Goal: Transaction & Acquisition: Purchase product/service

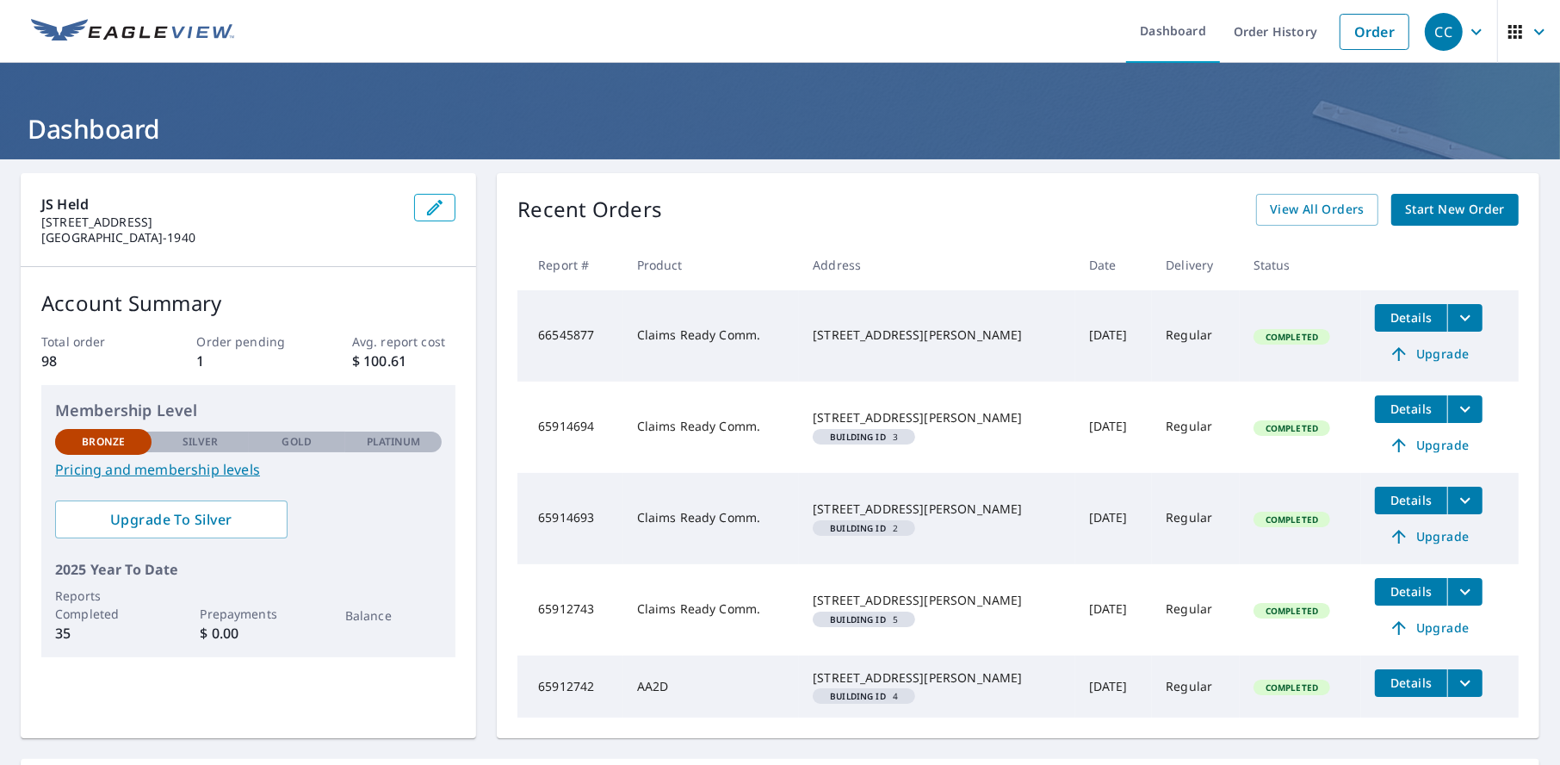
click at [1422, 213] on span "Start New Order" at bounding box center [1455, 210] width 100 height 22
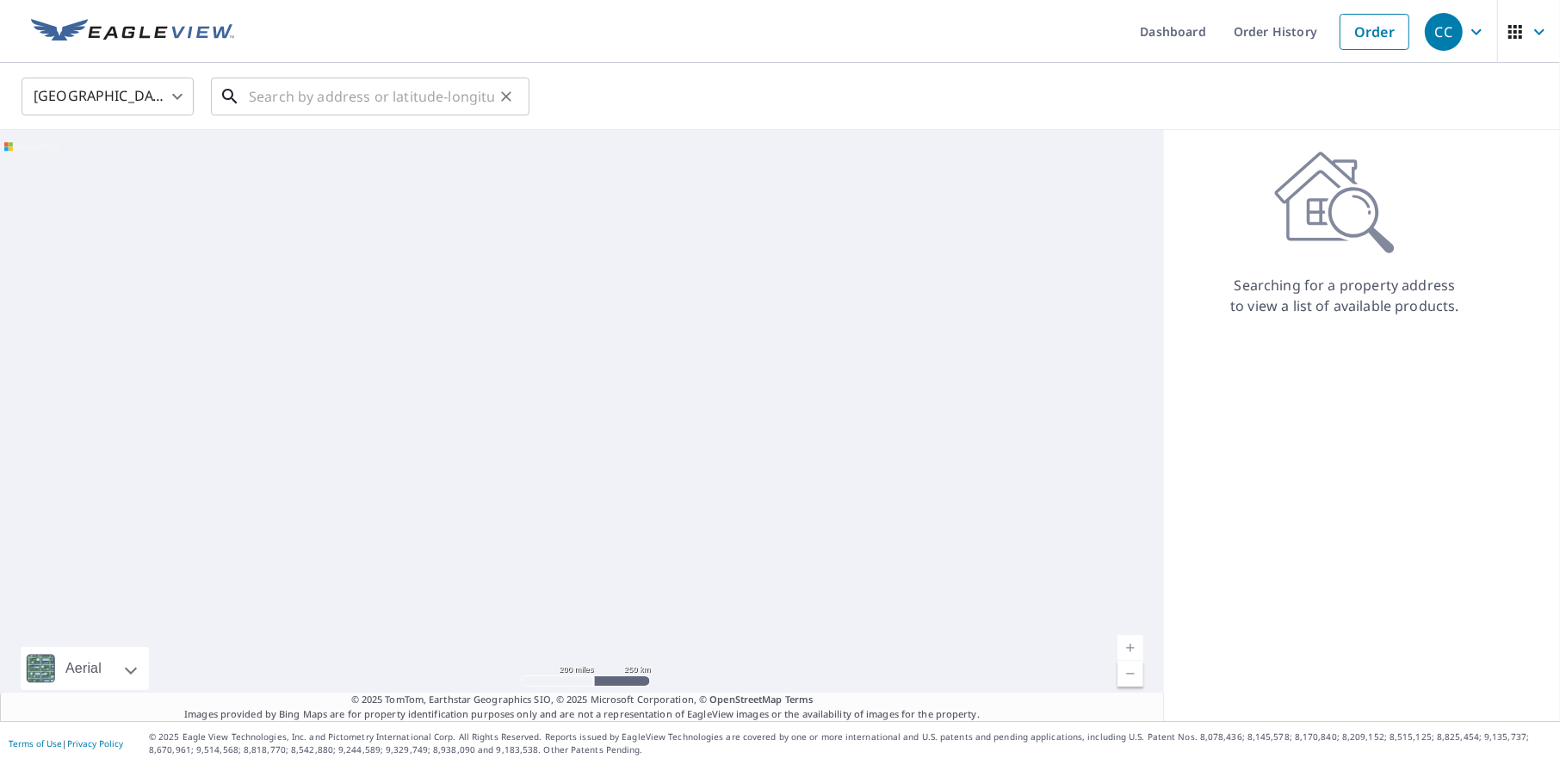
click at [380, 90] on input "text" at bounding box center [371, 96] width 245 height 48
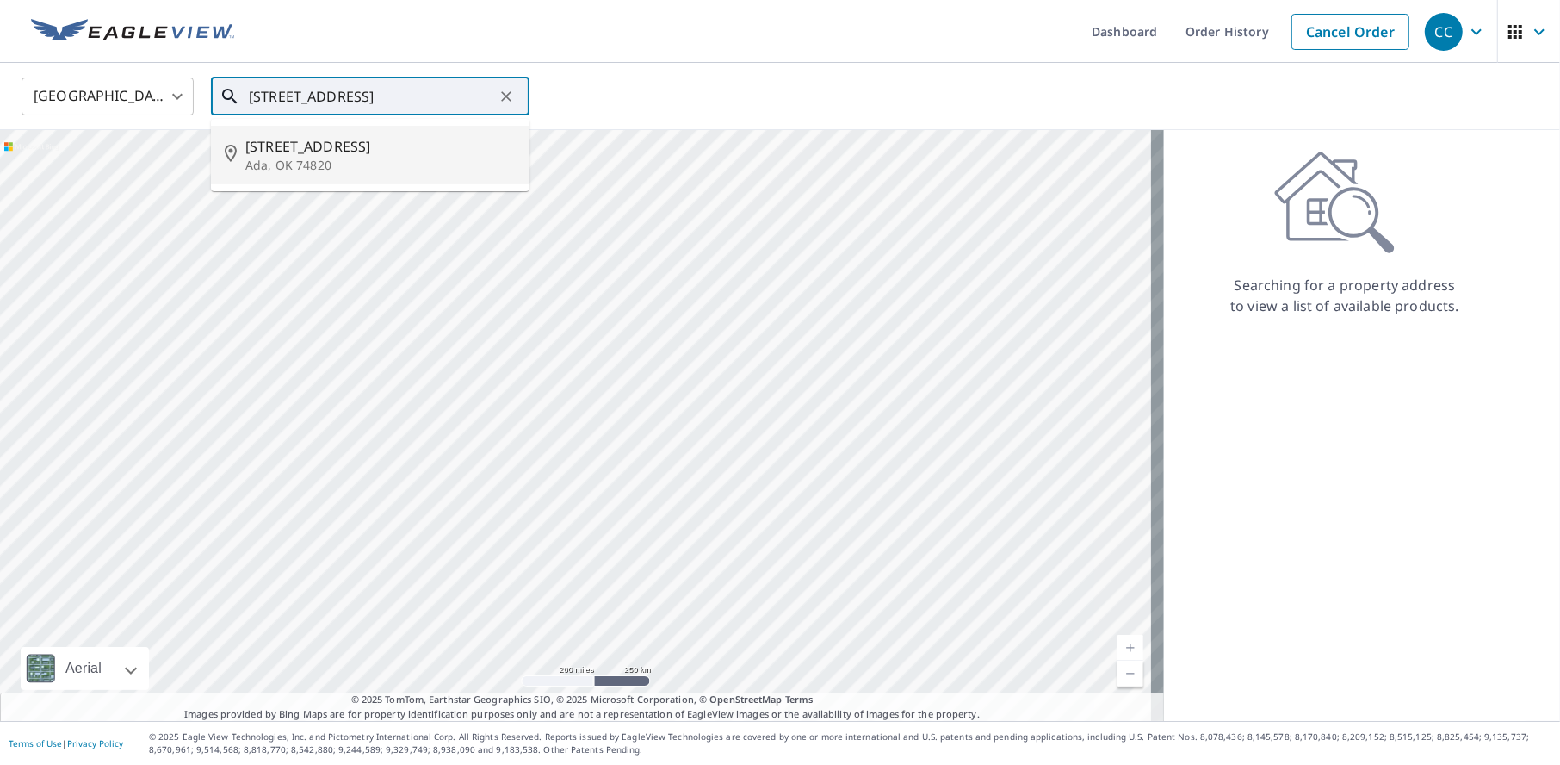
click at [285, 157] on p "Ada, OK 74820" at bounding box center [380, 165] width 270 height 17
type input "201 W 5th St Ada, OK 74820"
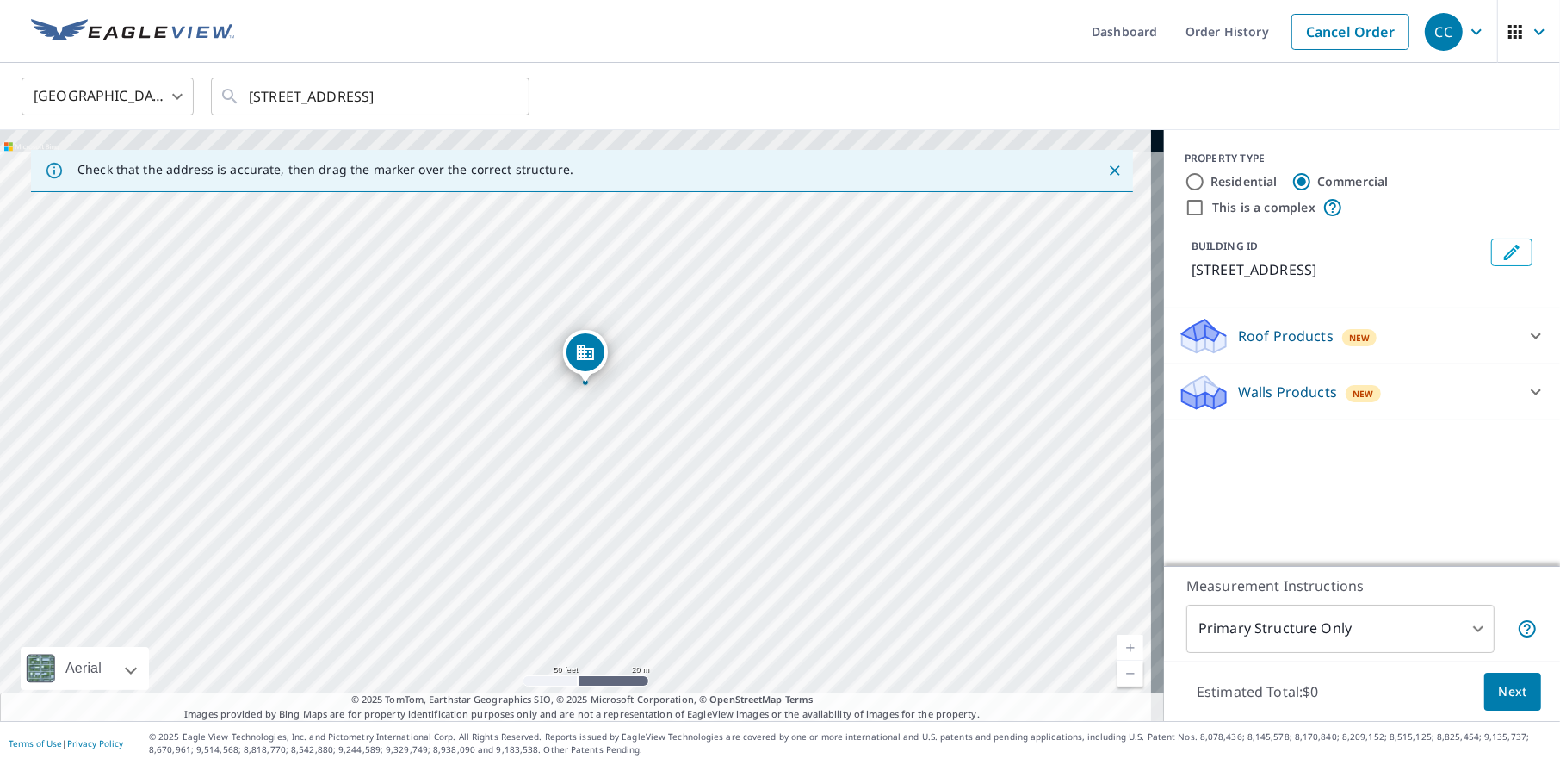
drag, startPoint x: 591, startPoint y: 347, endPoint x: 595, endPoint y: 455, distance: 108.5
click at [595, 455] on div "201 W 5th St Ada, OK 74820" at bounding box center [582, 425] width 1164 height 591
click at [1185, 207] on input "This is a complex" at bounding box center [1195, 207] width 21 height 21
checkbox input "true"
type input "4"
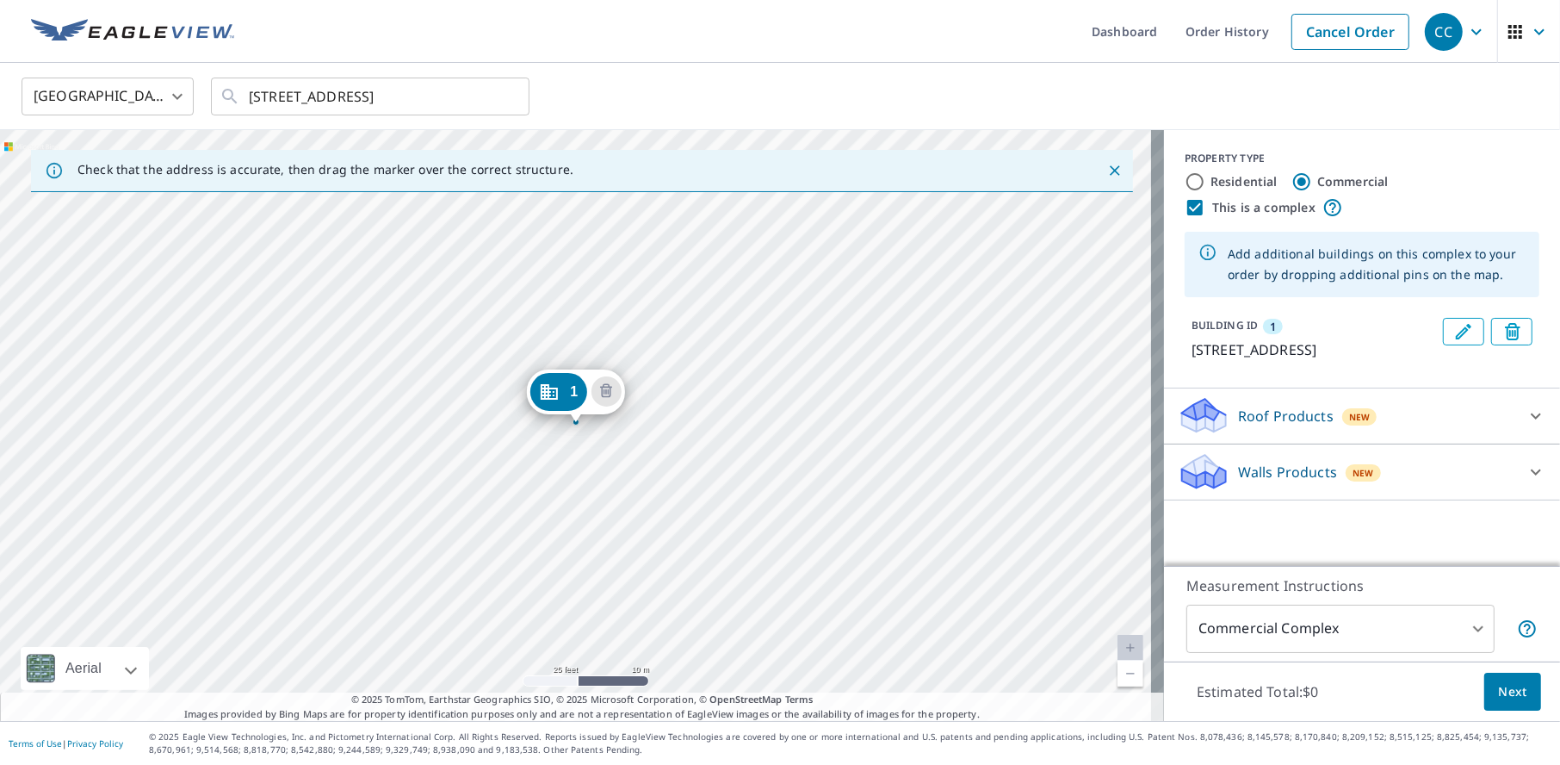
click at [222, 430] on div "1 201 W 5th St Ada, OK 74820" at bounding box center [582, 425] width 1164 height 591
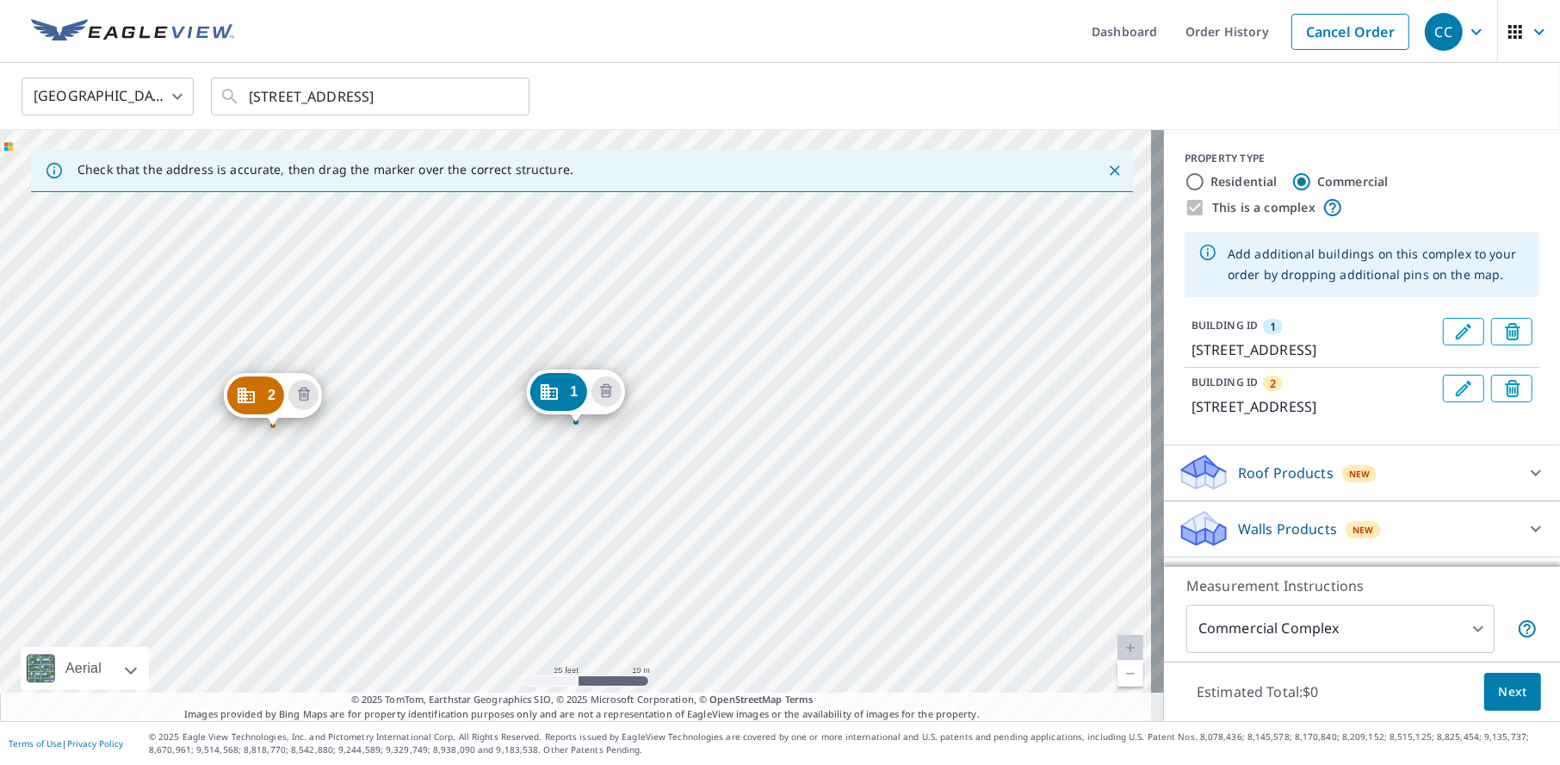
drag, startPoint x: 230, startPoint y: 414, endPoint x: 281, endPoint y: 412, distance: 50.8
click at [1498, 698] on span "Next" at bounding box center [1512, 692] width 29 height 22
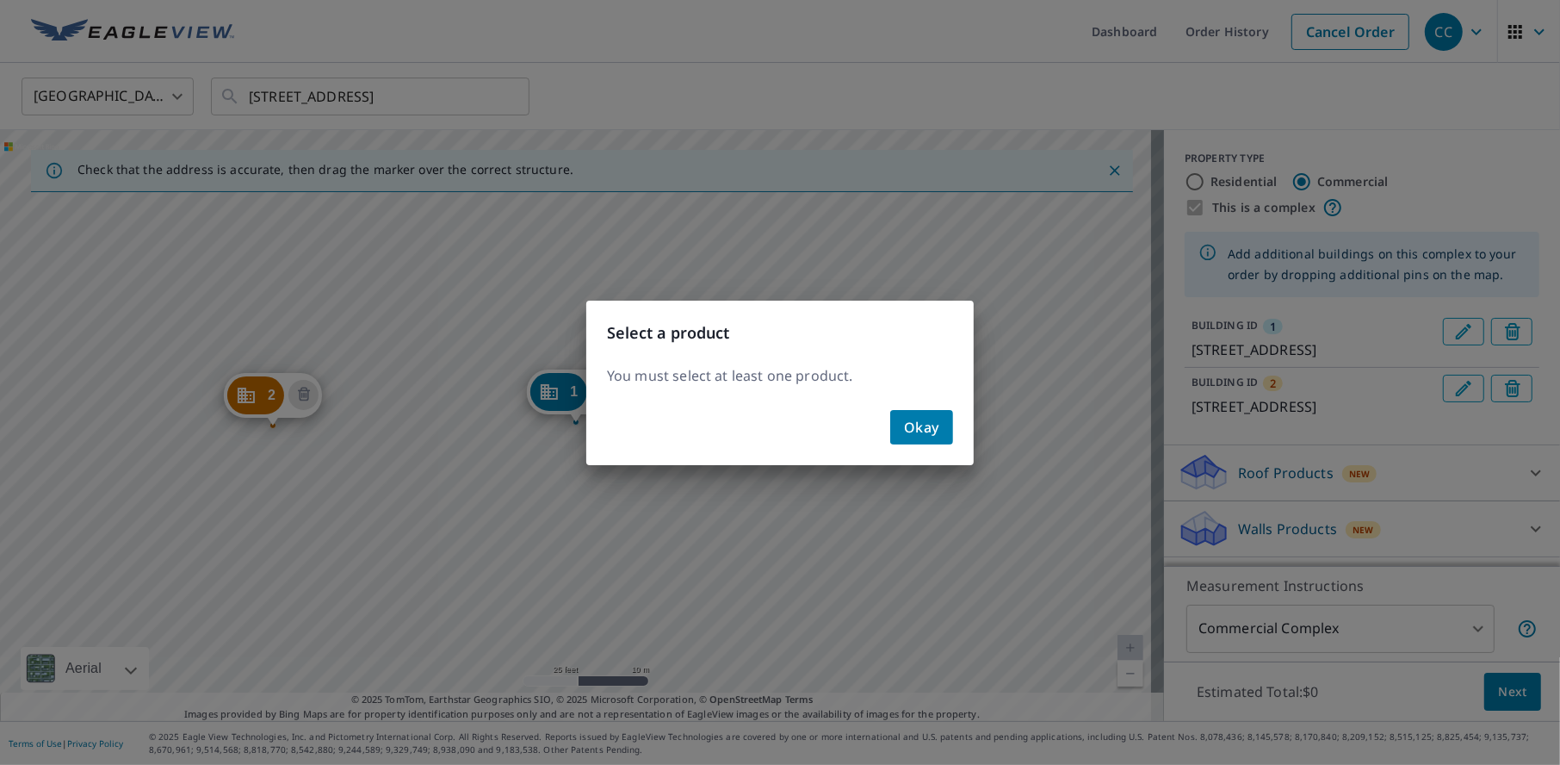
click at [931, 430] on span "Okay" at bounding box center [921, 427] width 35 height 24
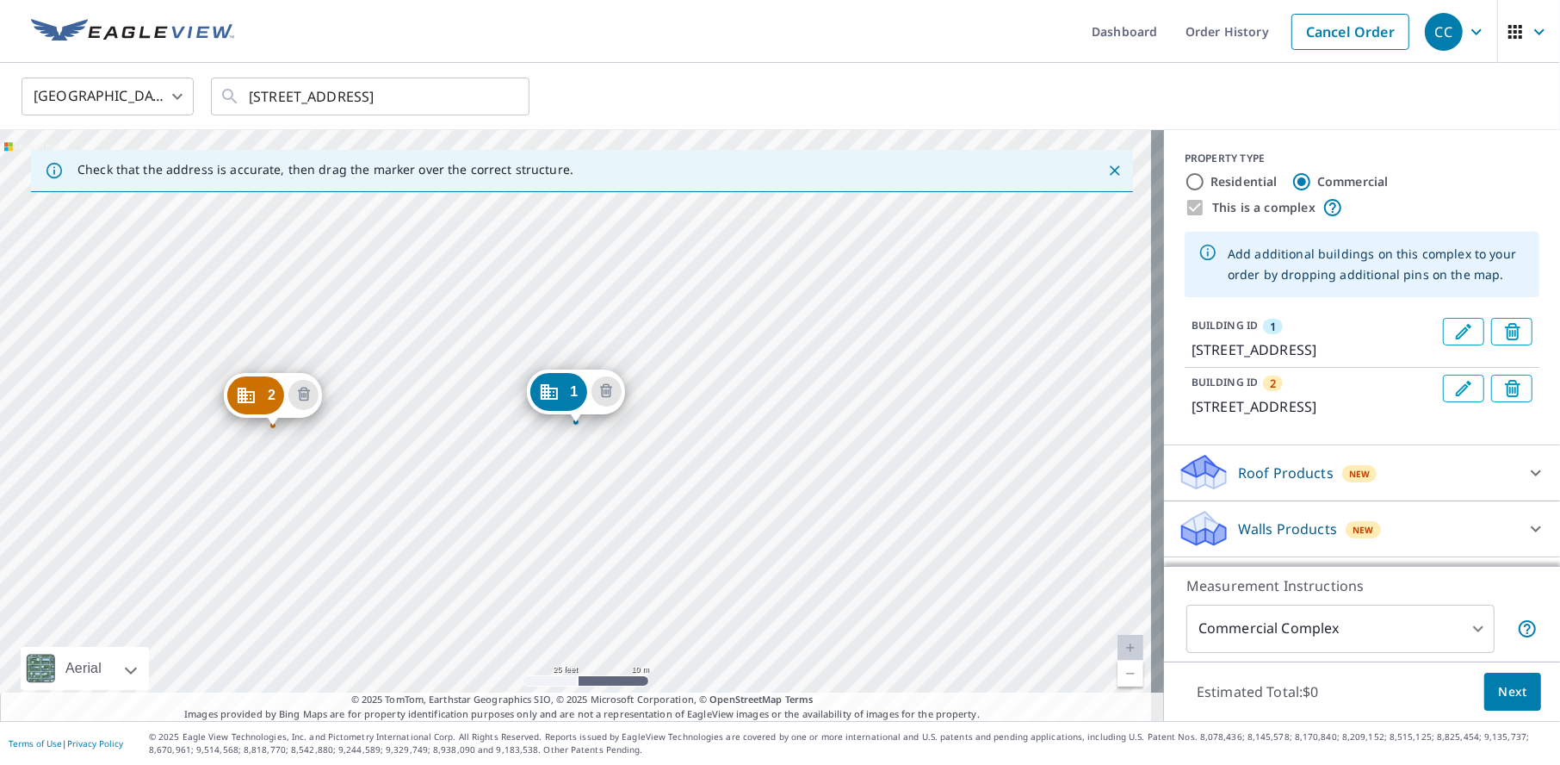
click at [1531, 473] on icon at bounding box center [1536, 472] width 10 height 6
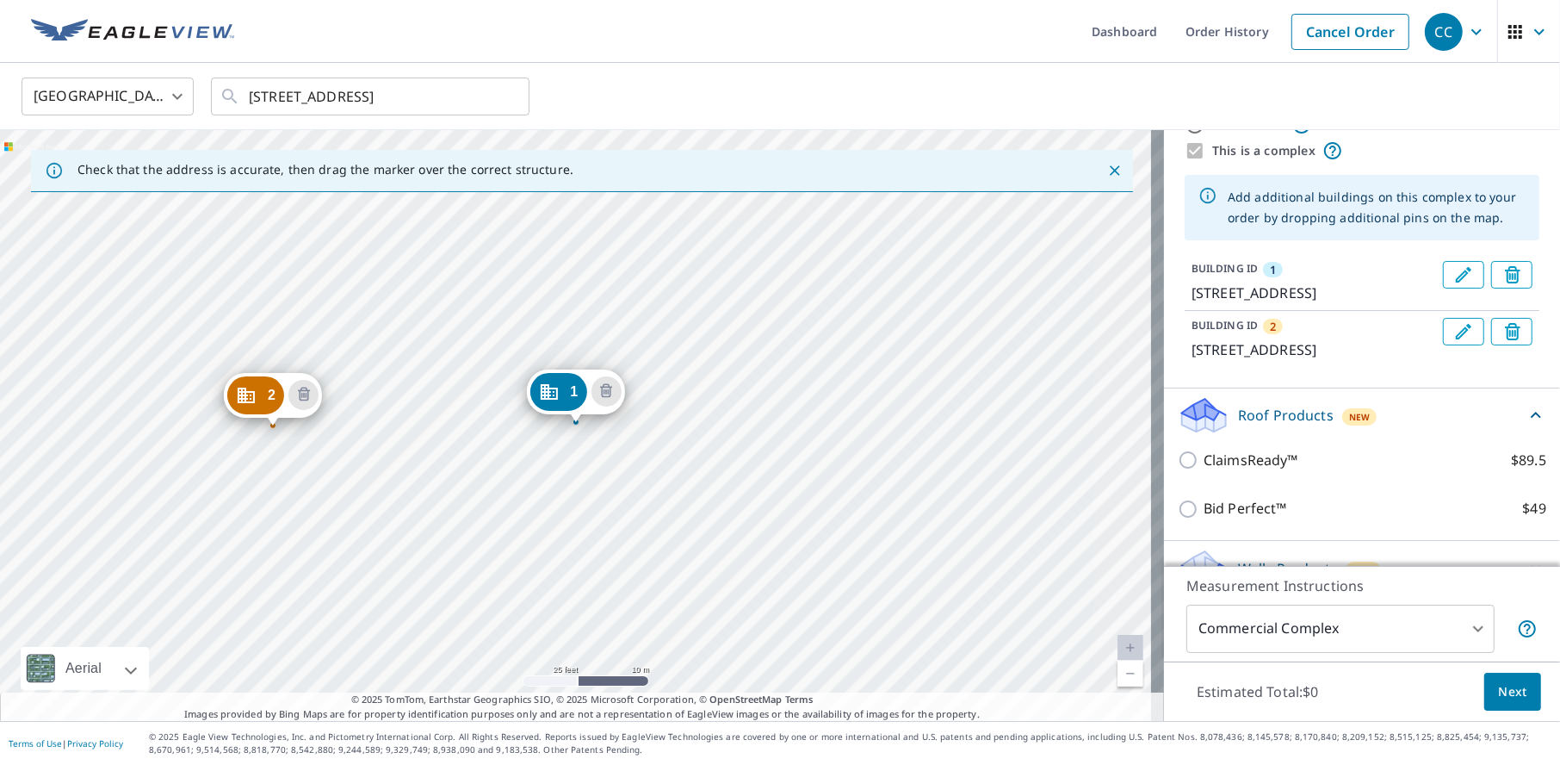
scroll to position [86, 0]
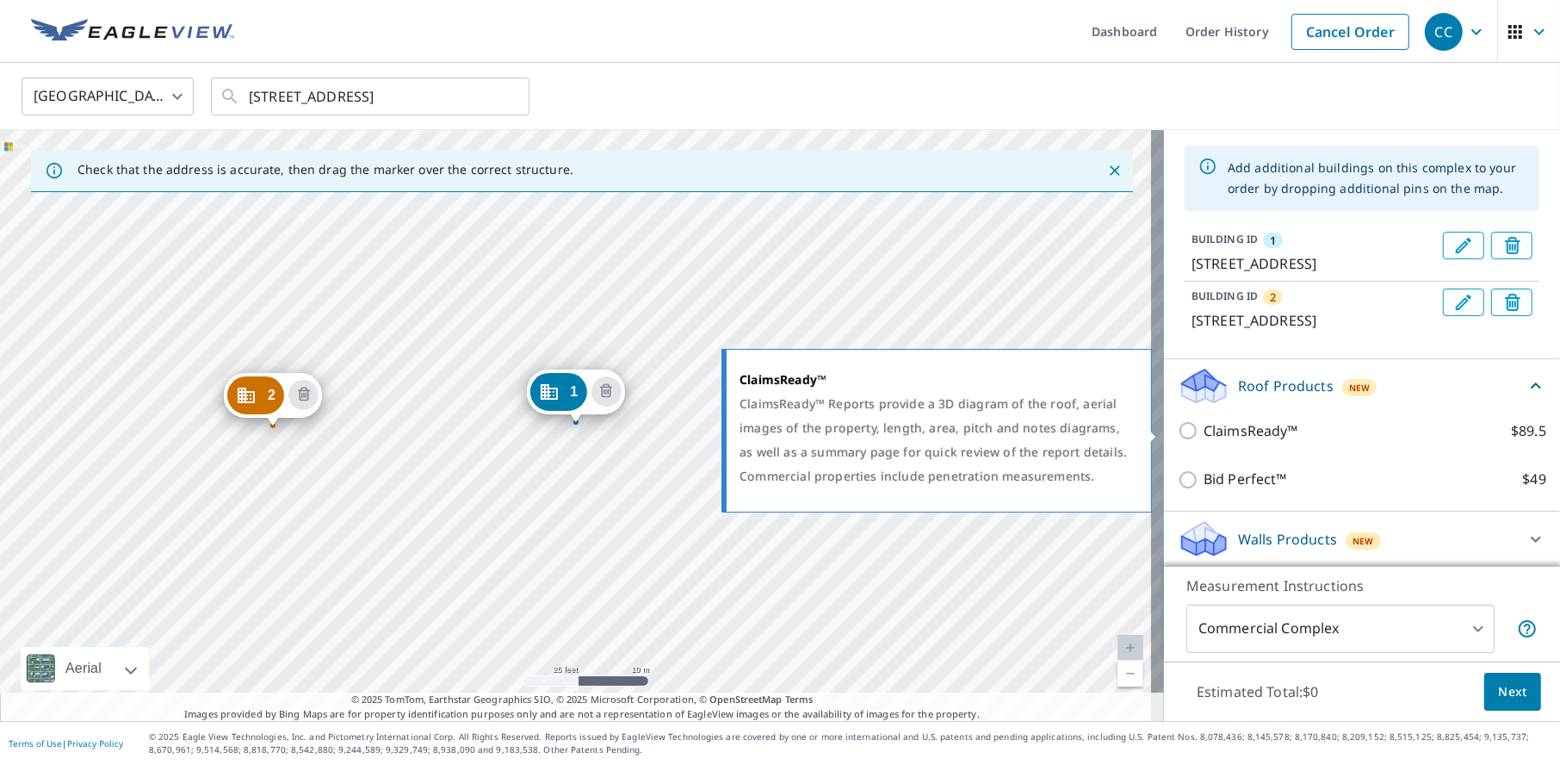
click at [1178, 428] on input "ClaimsReady™ $89.5" at bounding box center [1191, 430] width 26 height 21
checkbox input "true"
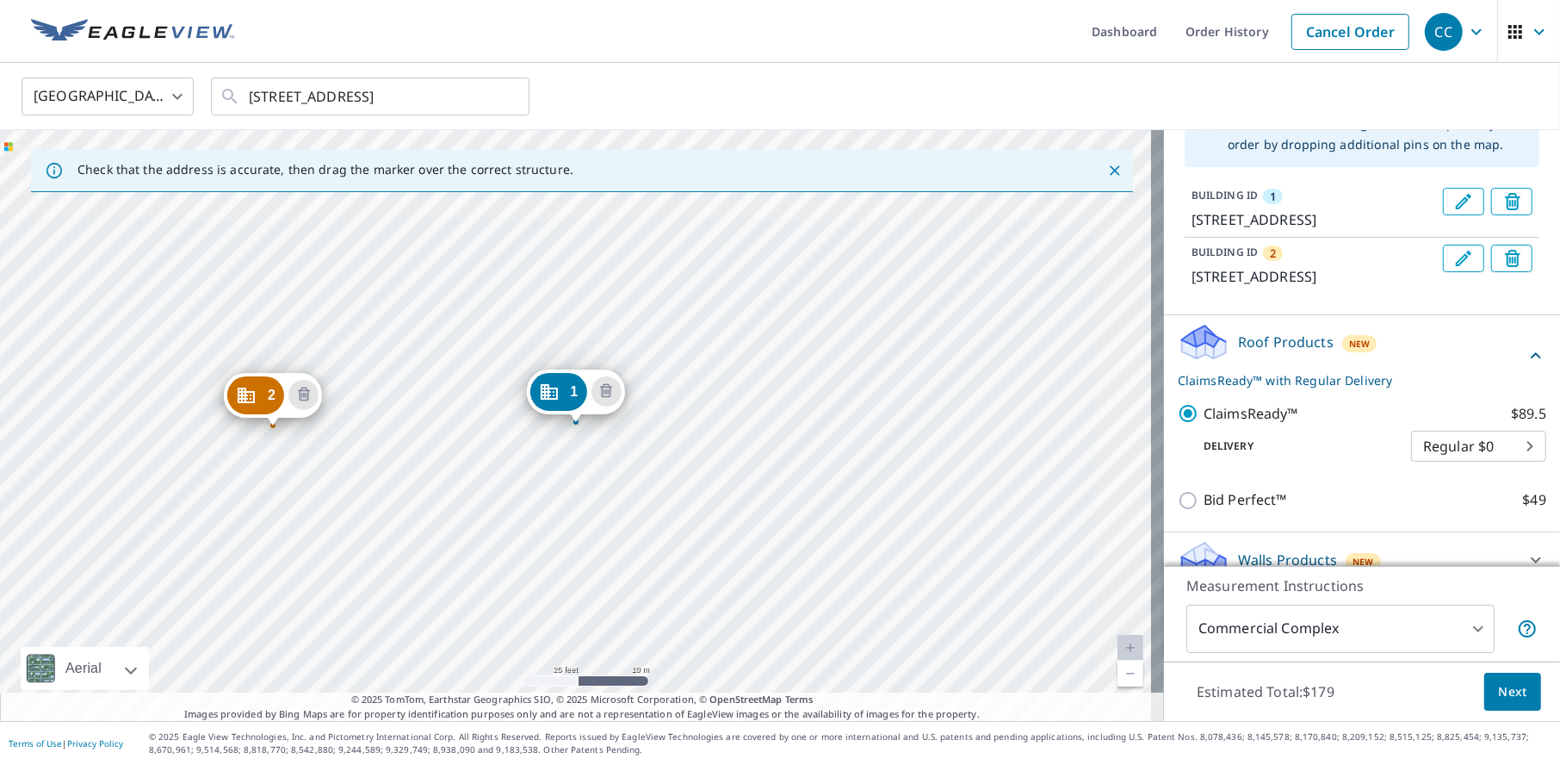
scroll to position [152, 0]
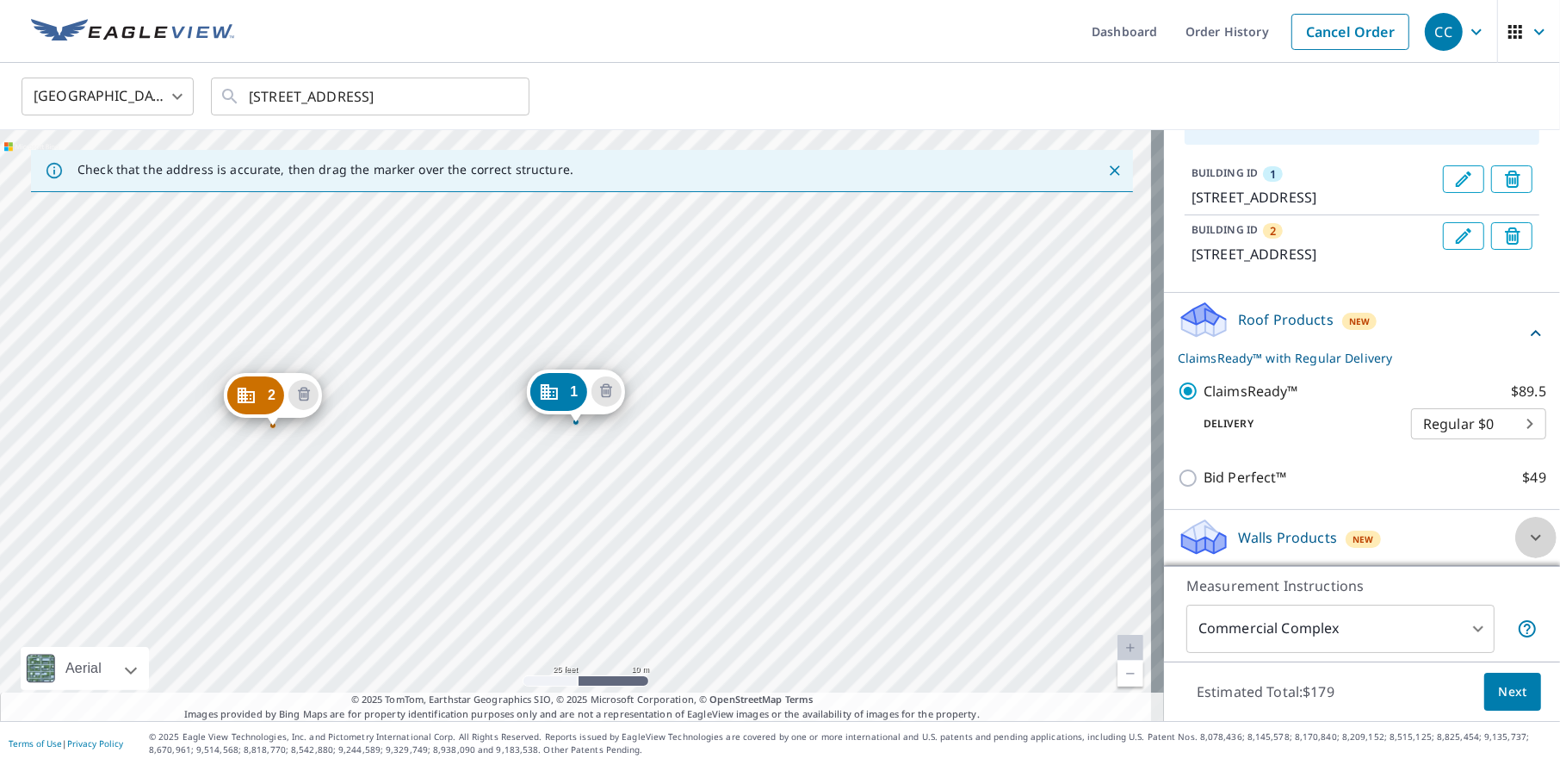
click at [1531, 536] on icon at bounding box center [1536, 538] width 10 height 6
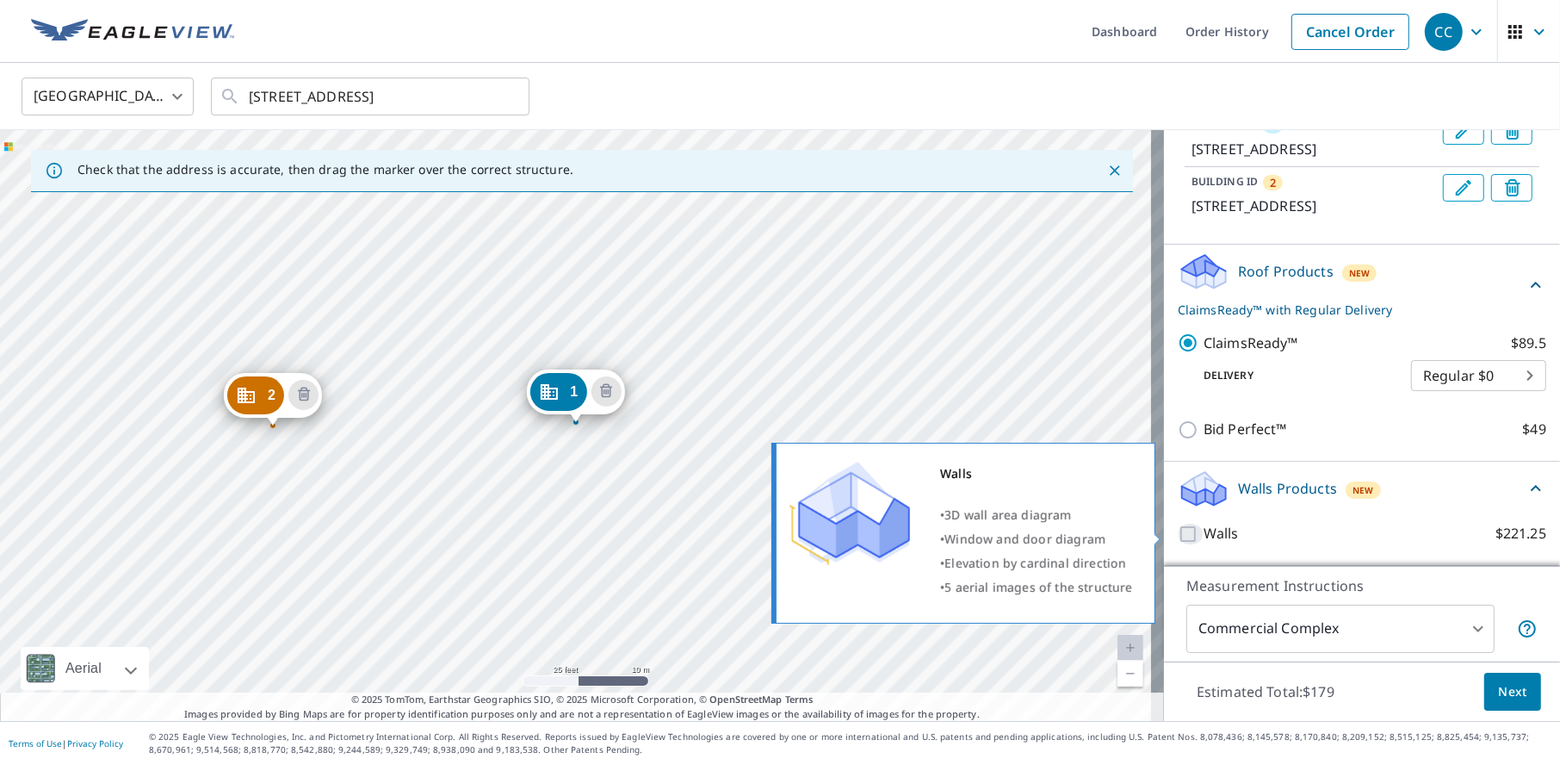
click at [1181, 531] on input "Walls $221.25" at bounding box center [1191, 533] width 26 height 21
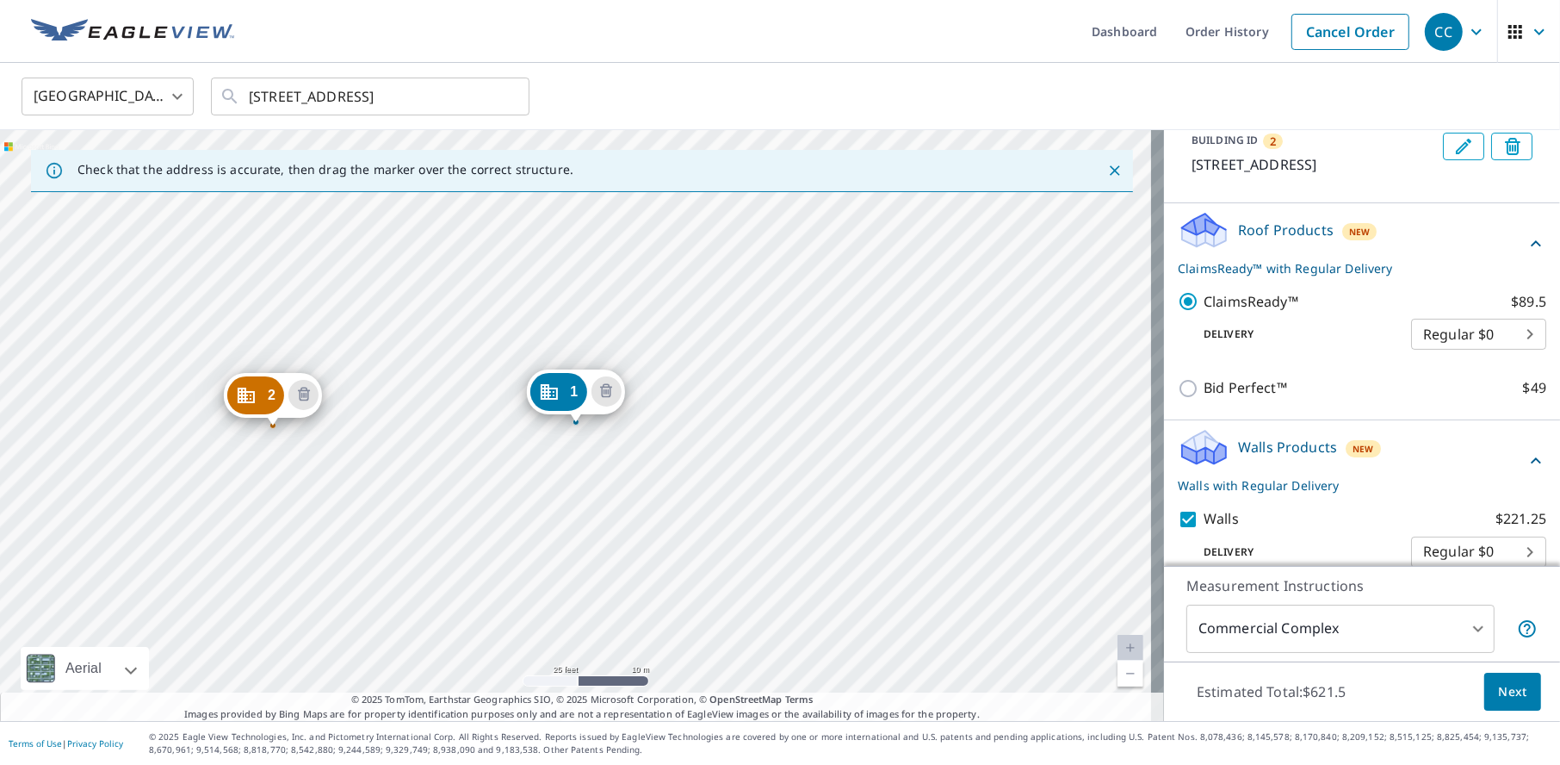
scroll to position [264, 0]
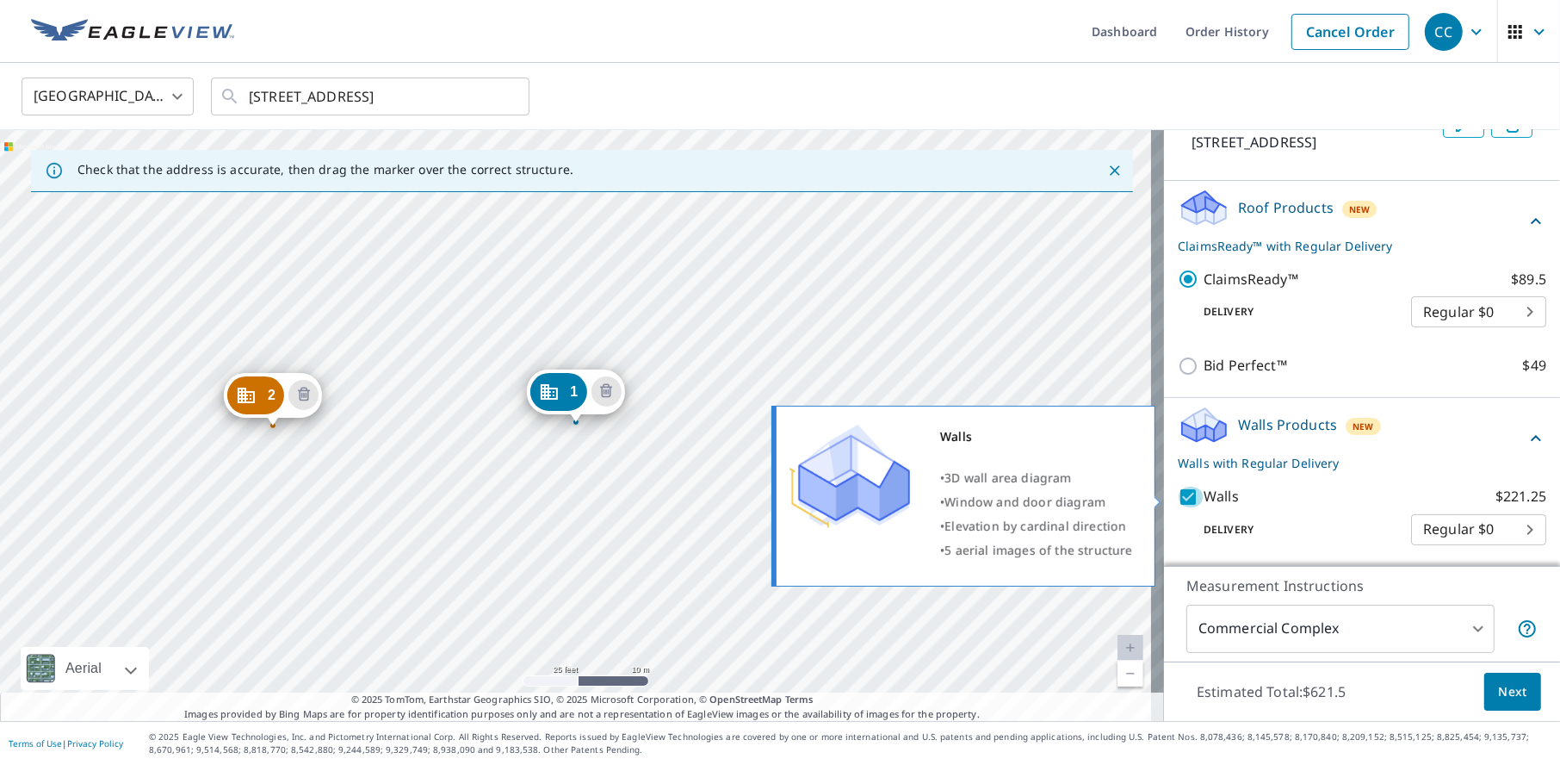
click at [1178, 490] on input "Walls $221.25" at bounding box center [1191, 496] width 26 height 21
checkbox input "false"
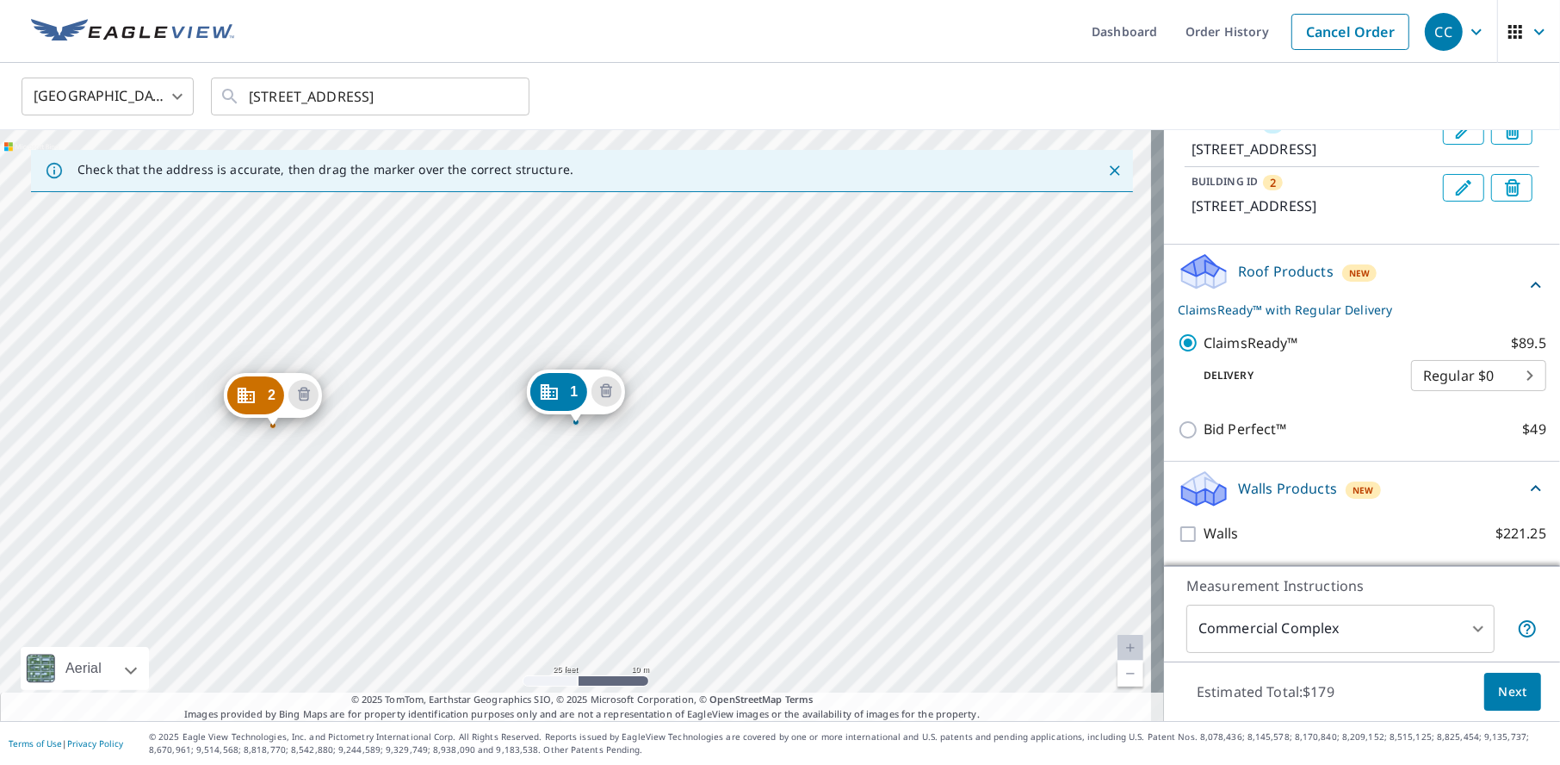
click at [1498, 692] on span "Next" at bounding box center [1512, 692] width 29 height 22
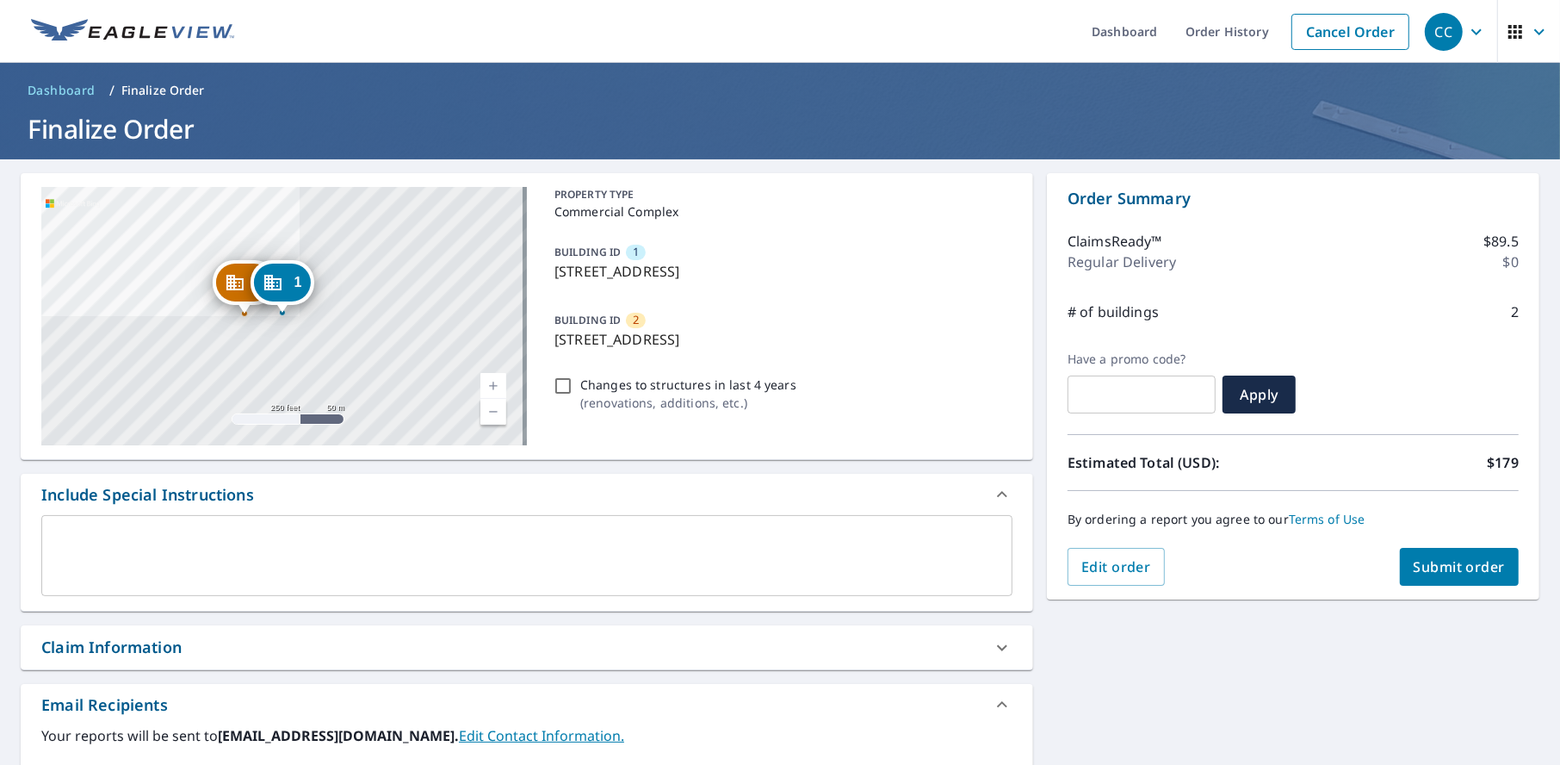
click at [1415, 562] on span "Submit order" at bounding box center [1460, 566] width 92 height 19
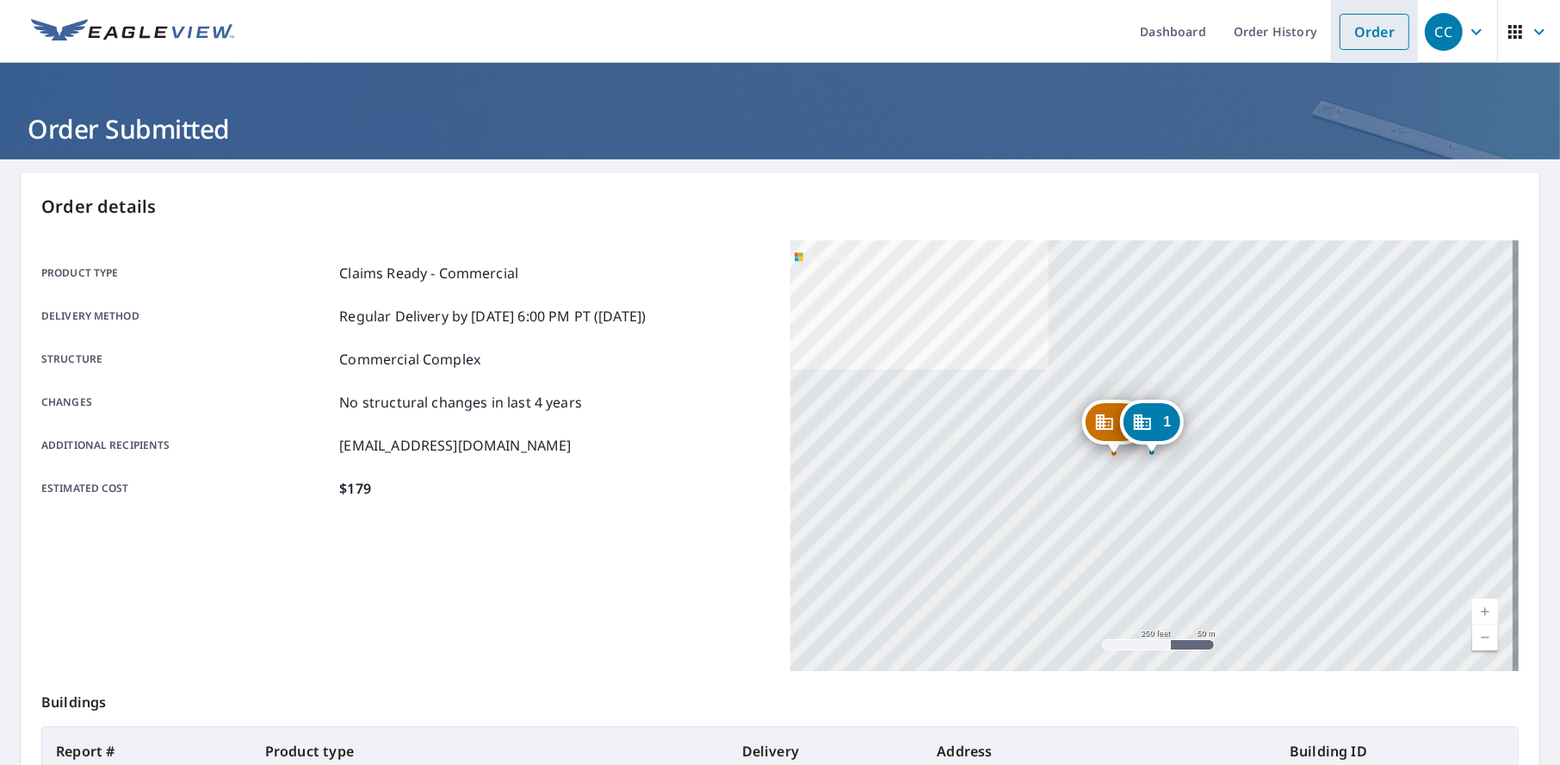
click at [1345, 40] on link "Order" at bounding box center [1375, 32] width 70 height 36
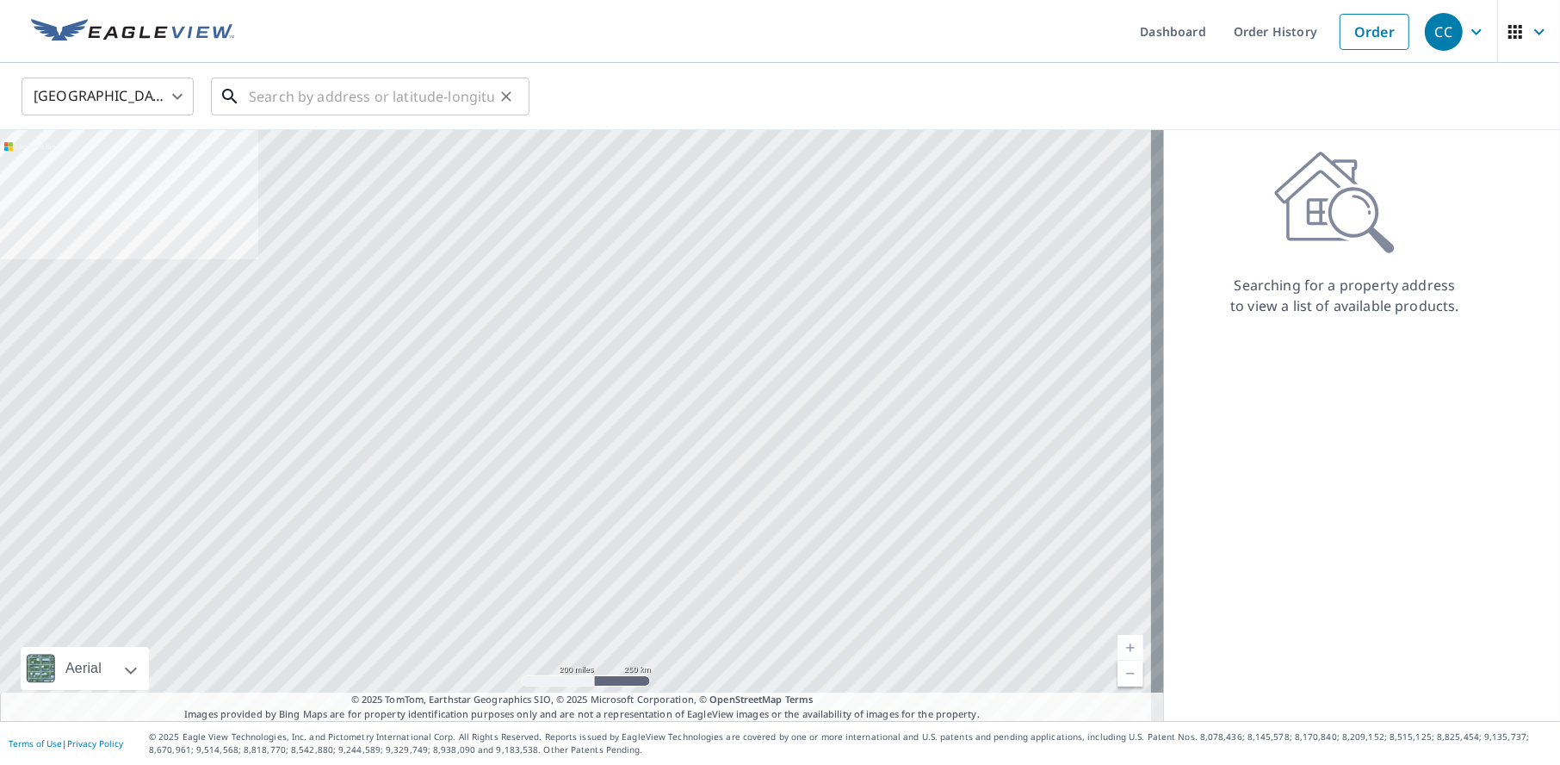
click at [286, 96] on input "text" at bounding box center [371, 96] width 245 height 48
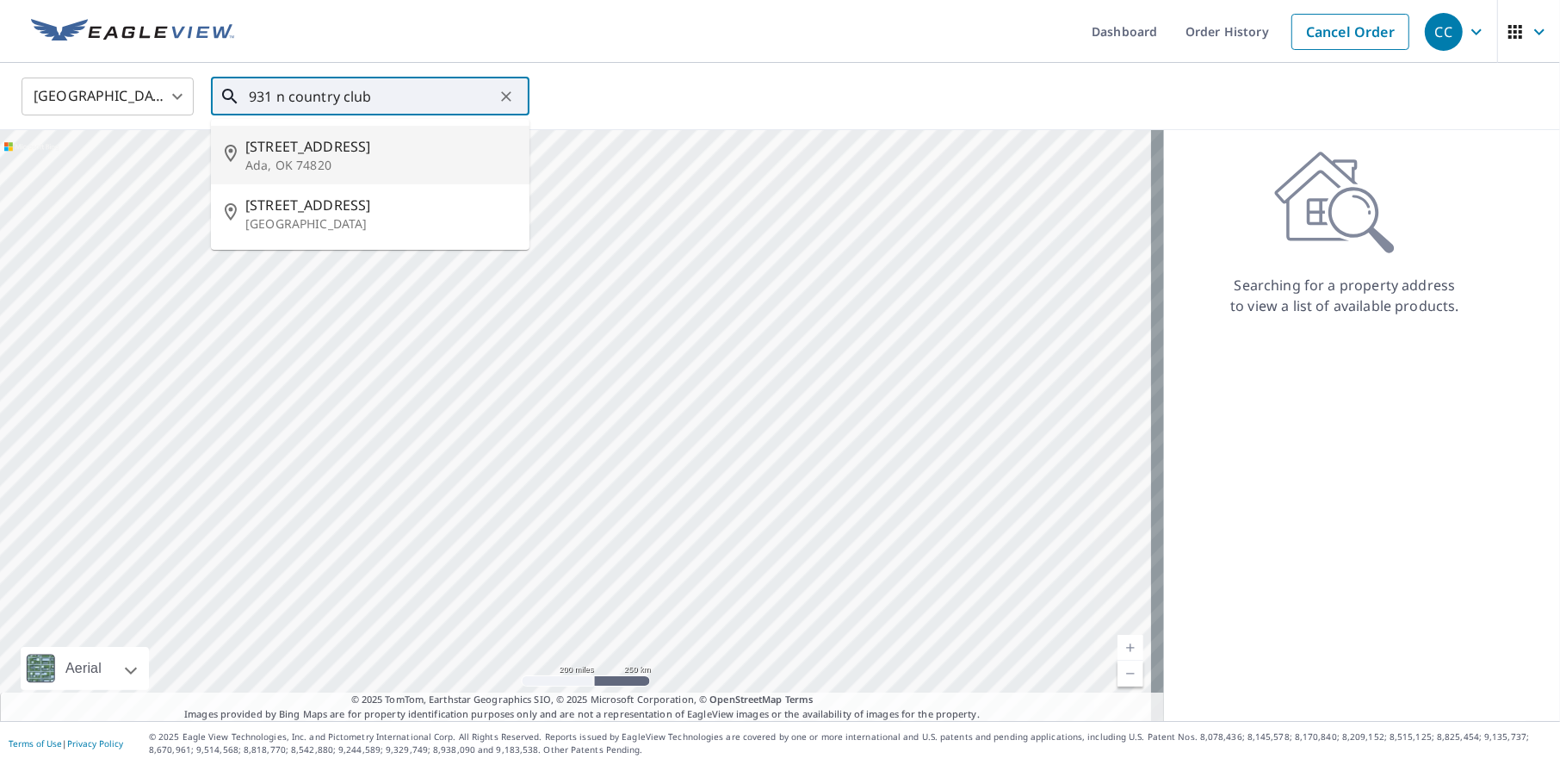
click at [298, 164] on p "Ada, OK 74820" at bounding box center [380, 165] width 270 height 17
type input "931 N Country Club Rd Ada, OK 74820"
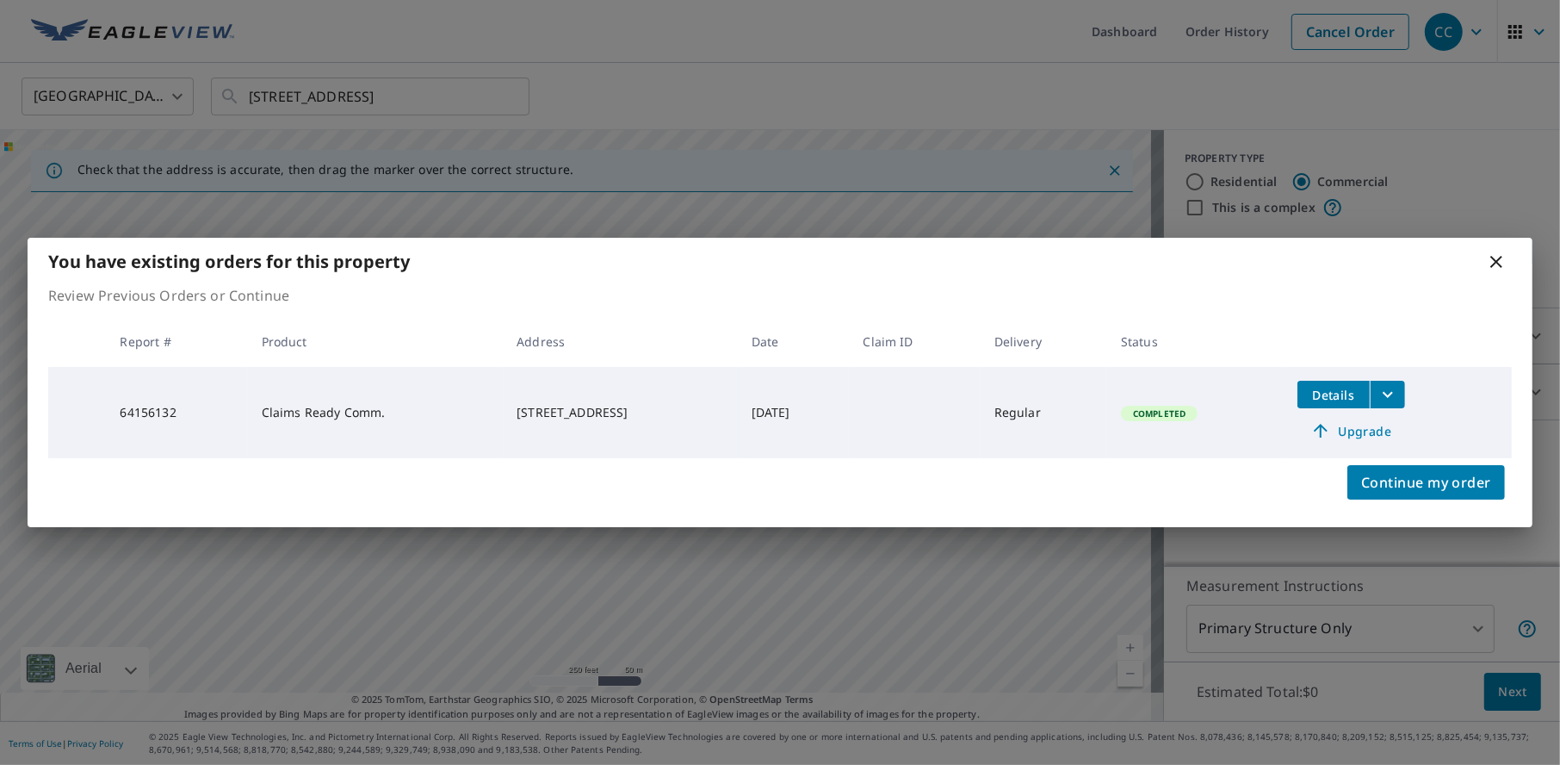
click at [1353, 399] on span "Details" at bounding box center [1334, 395] width 52 height 16
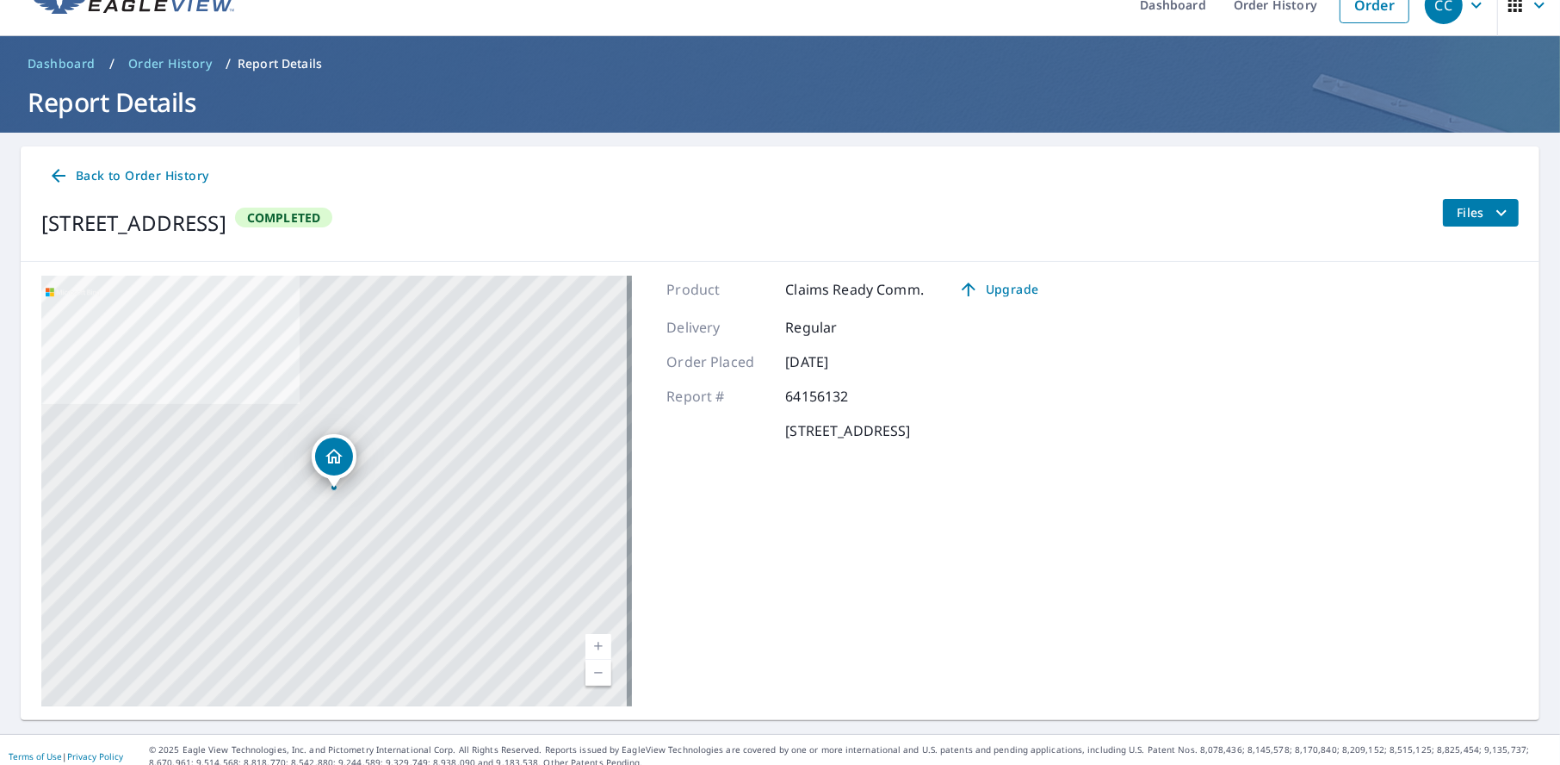
scroll to position [39, 0]
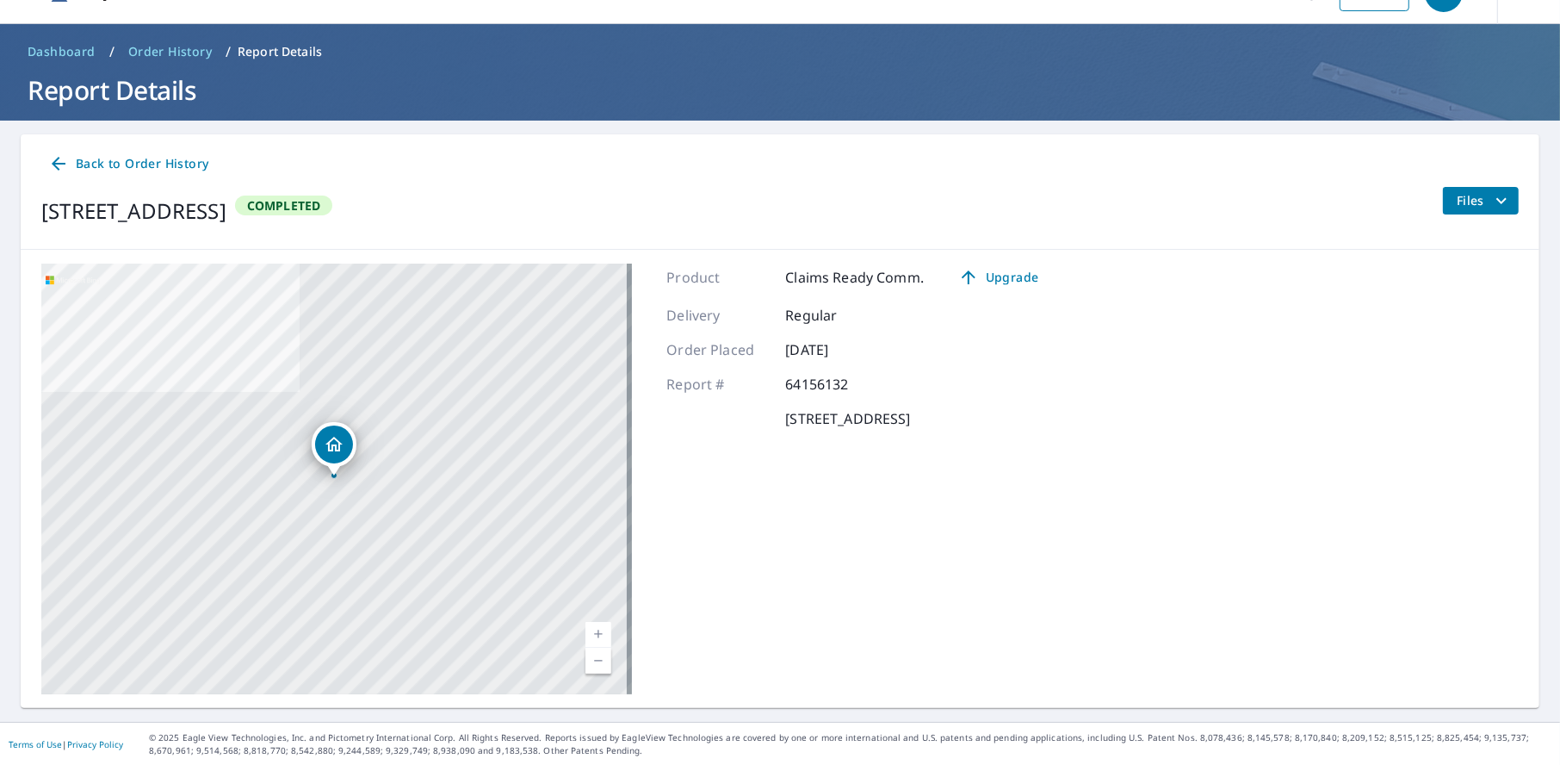
click at [1470, 204] on span "Files" at bounding box center [1484, 200] width 55 height 21
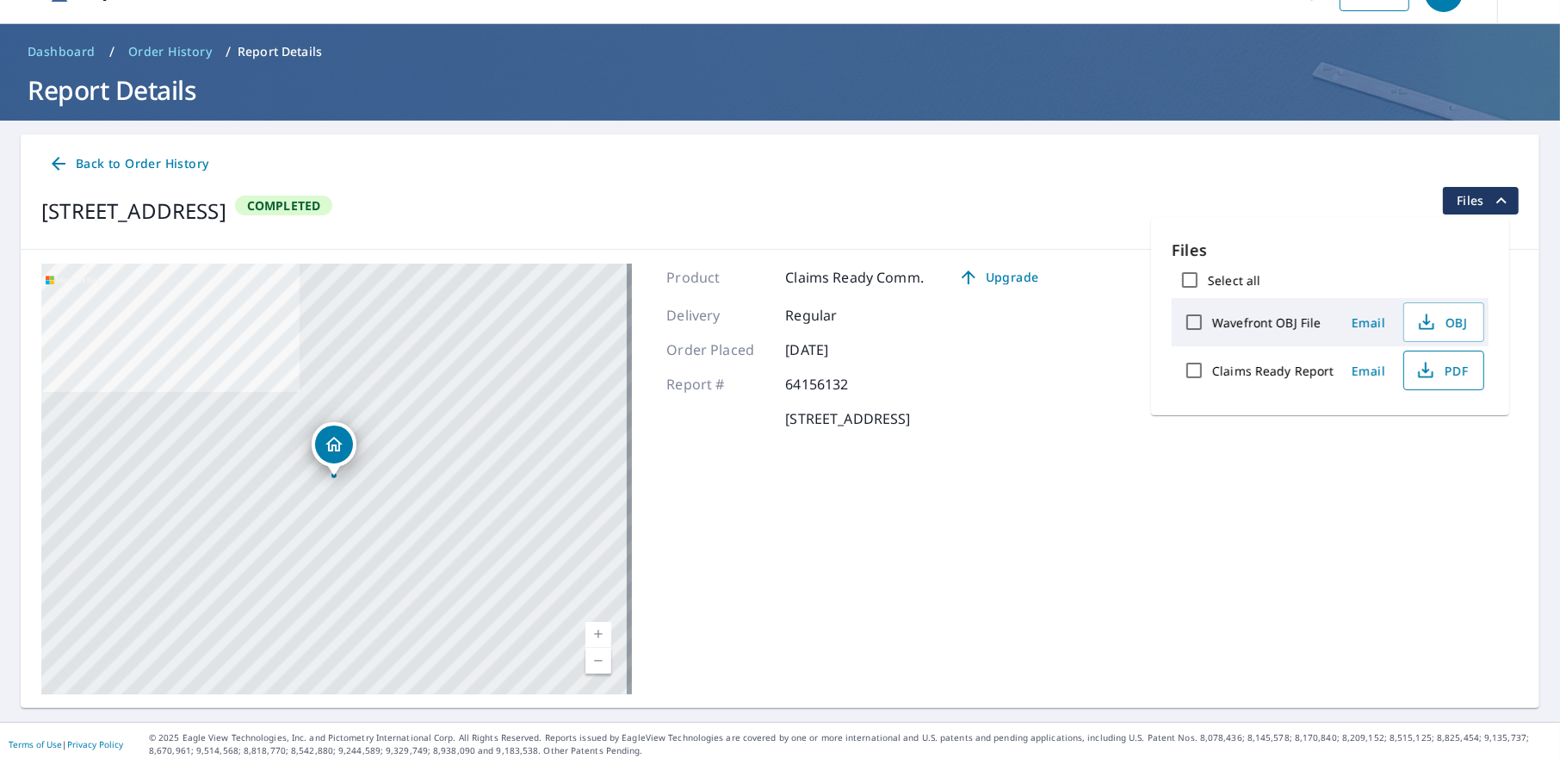
click at [1452, 373] on span "PDF" at bounding box center [1442, 370] width 55 height 21
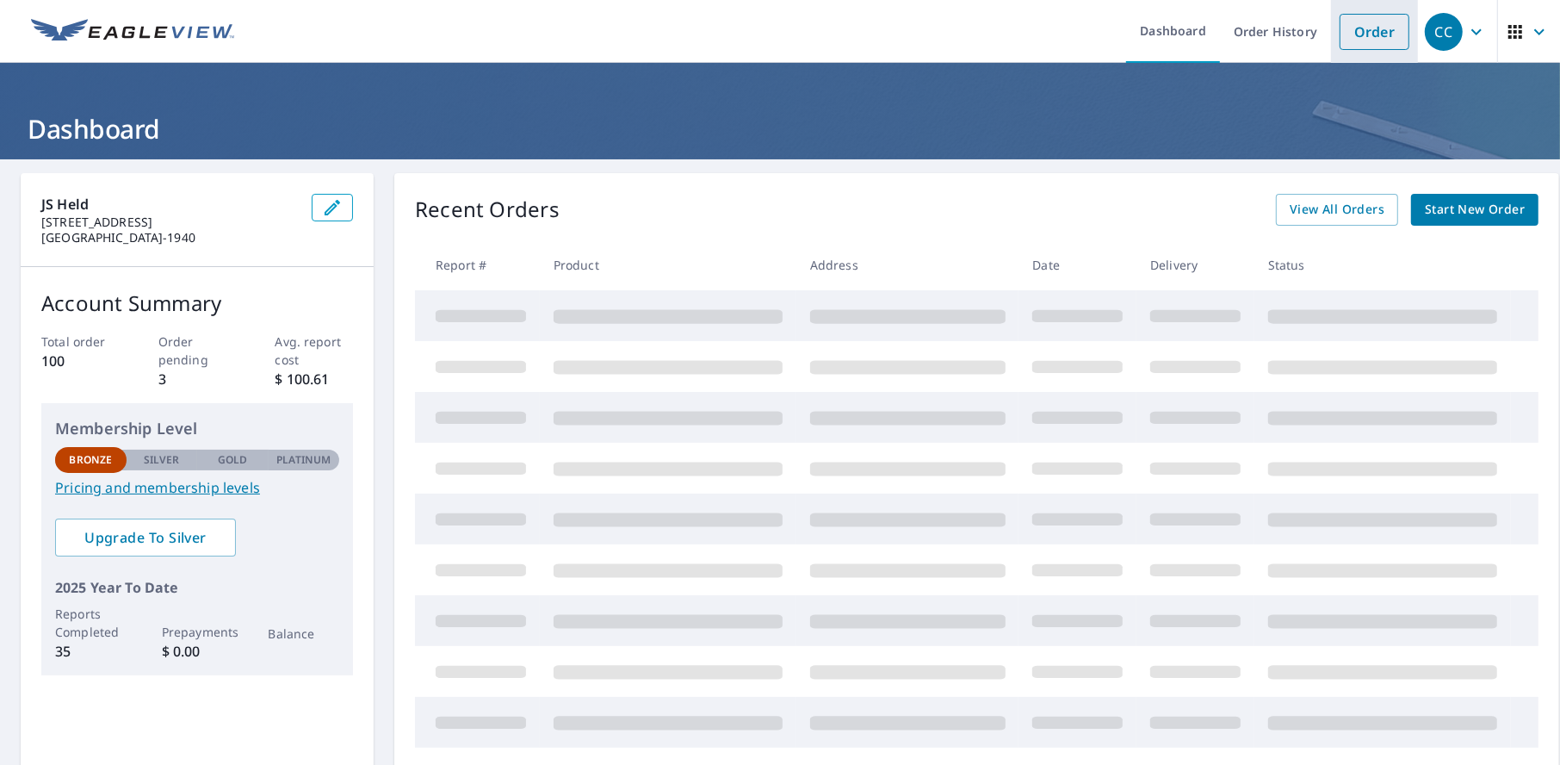
click at [1375, 36] on link "Order" at bounding box center [1375, 32] width 70 height 36
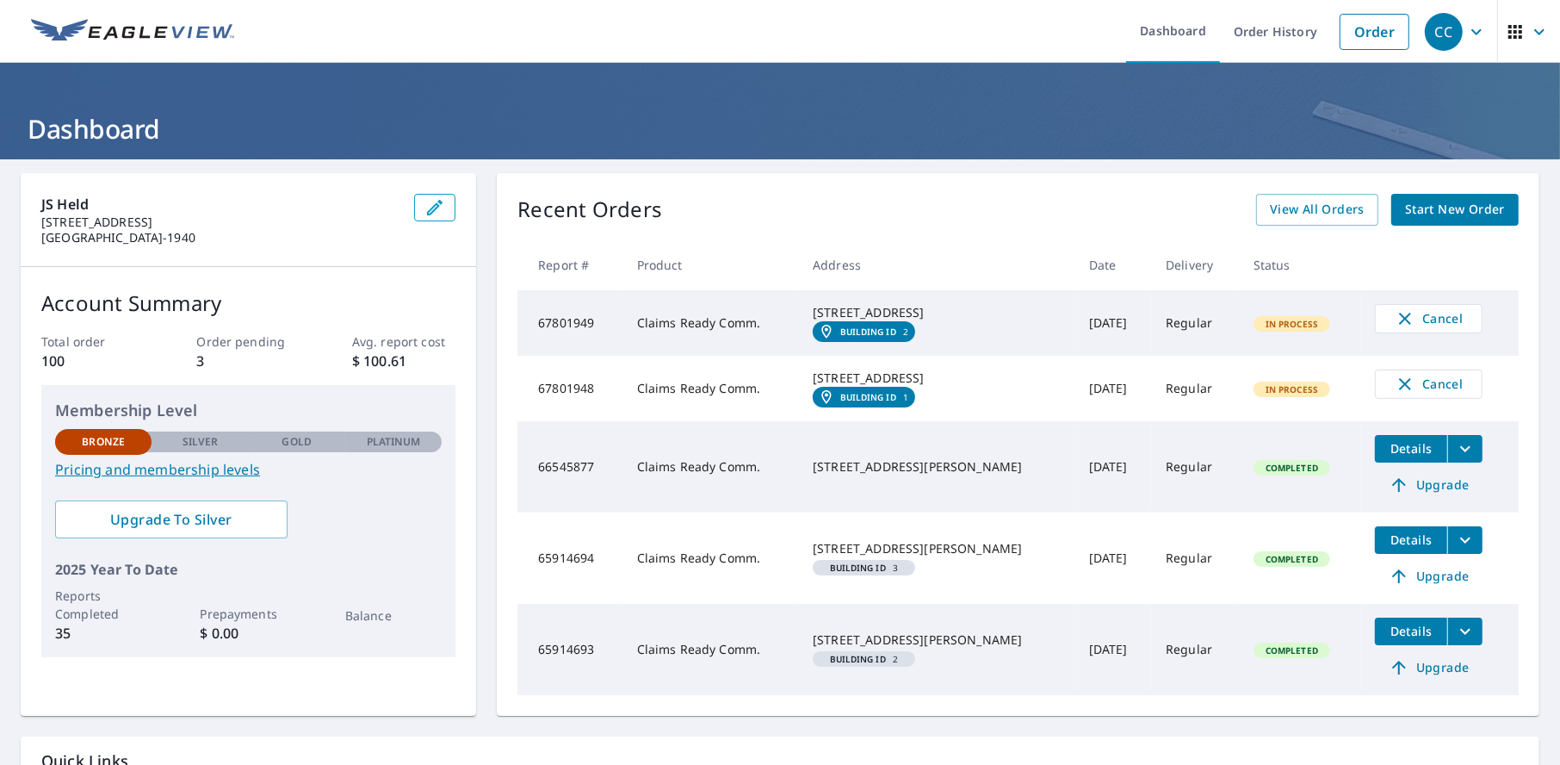
click at [1437, 206] on span "Start New Order" at bounding box center [1455, 210] width 100 height 22
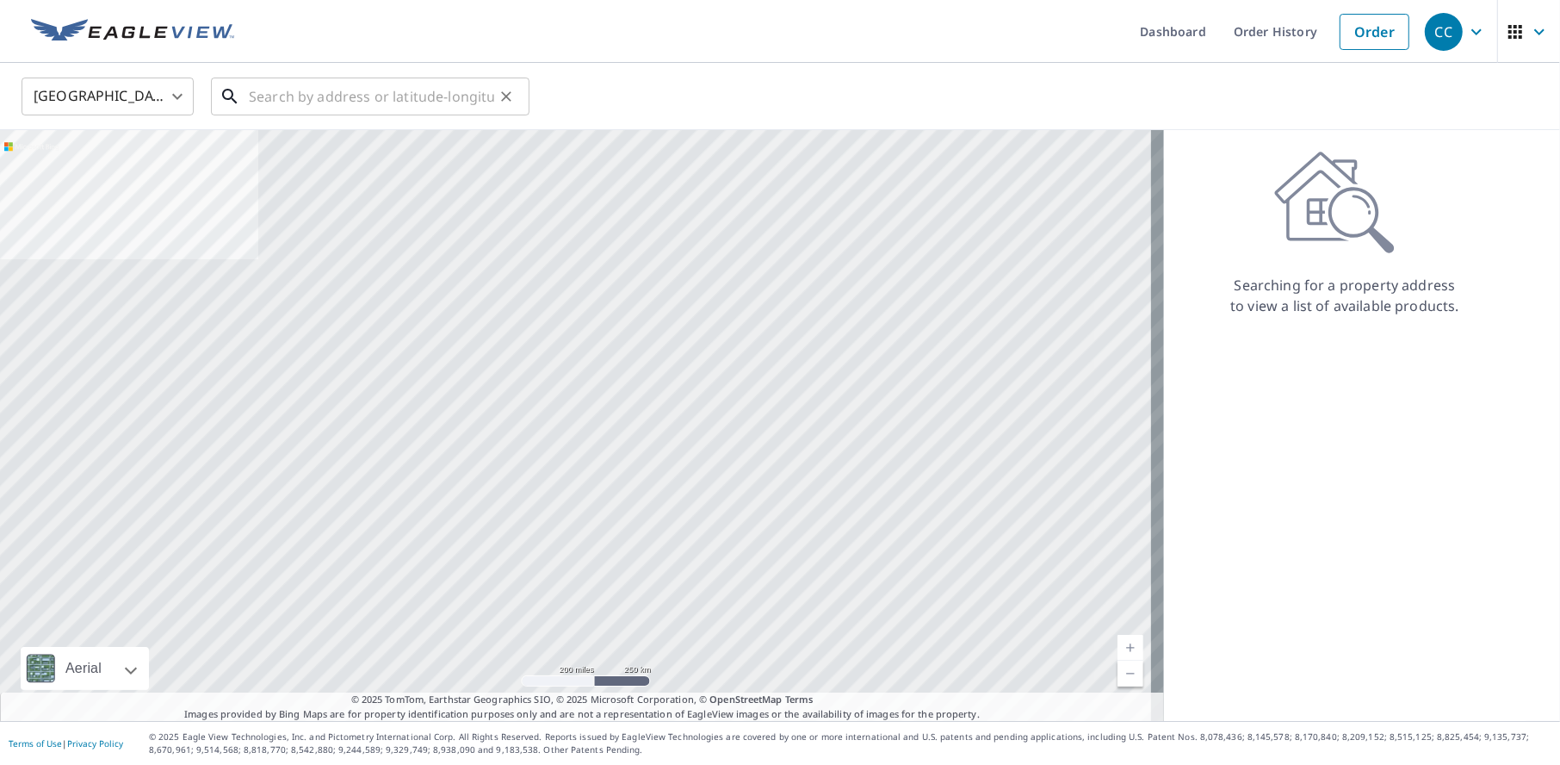
click at [343, 98] on input "text" at bounding box center [371, 96] width 245 height 48
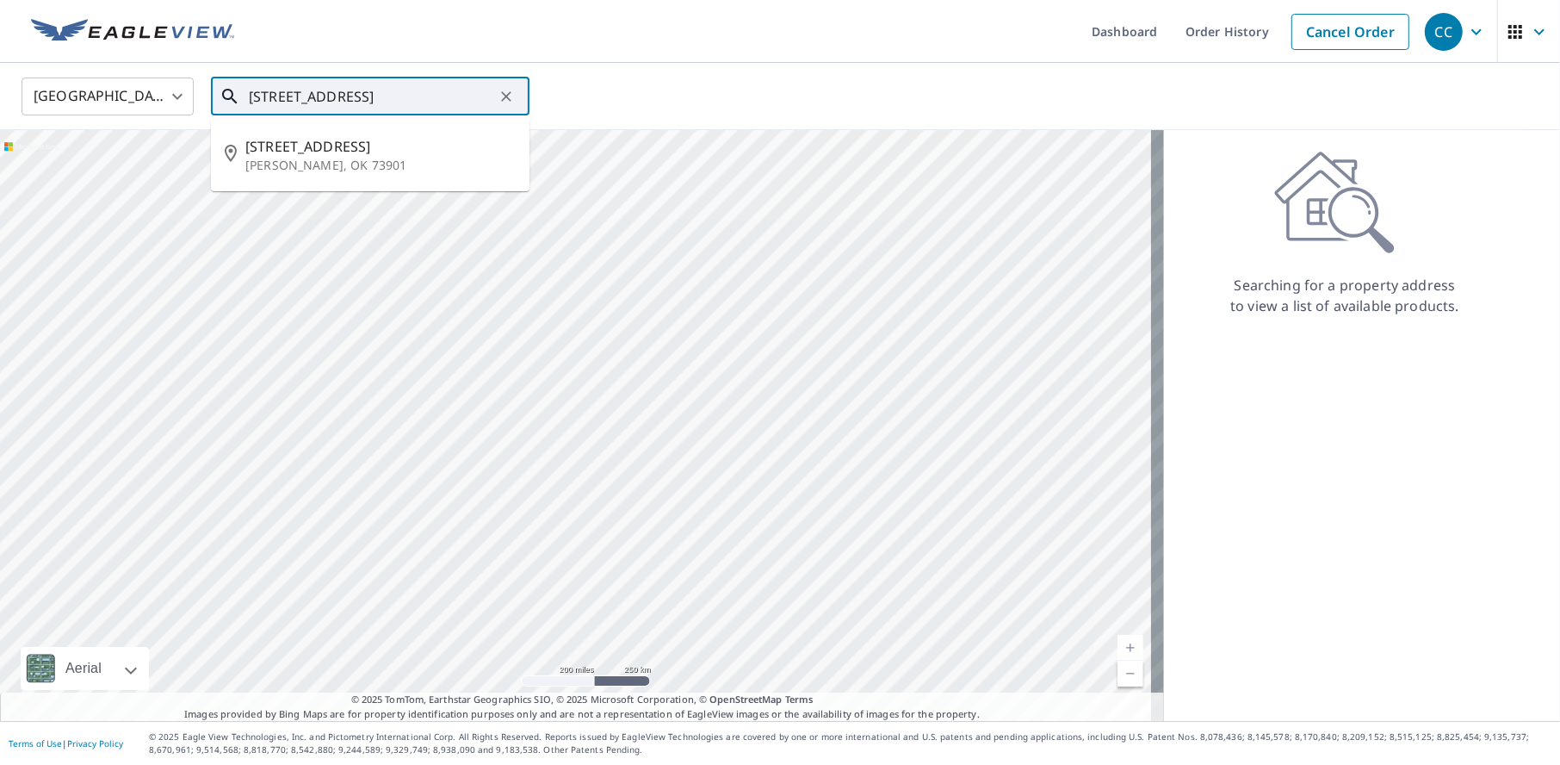
type input "[STREET_ADDRESS]"
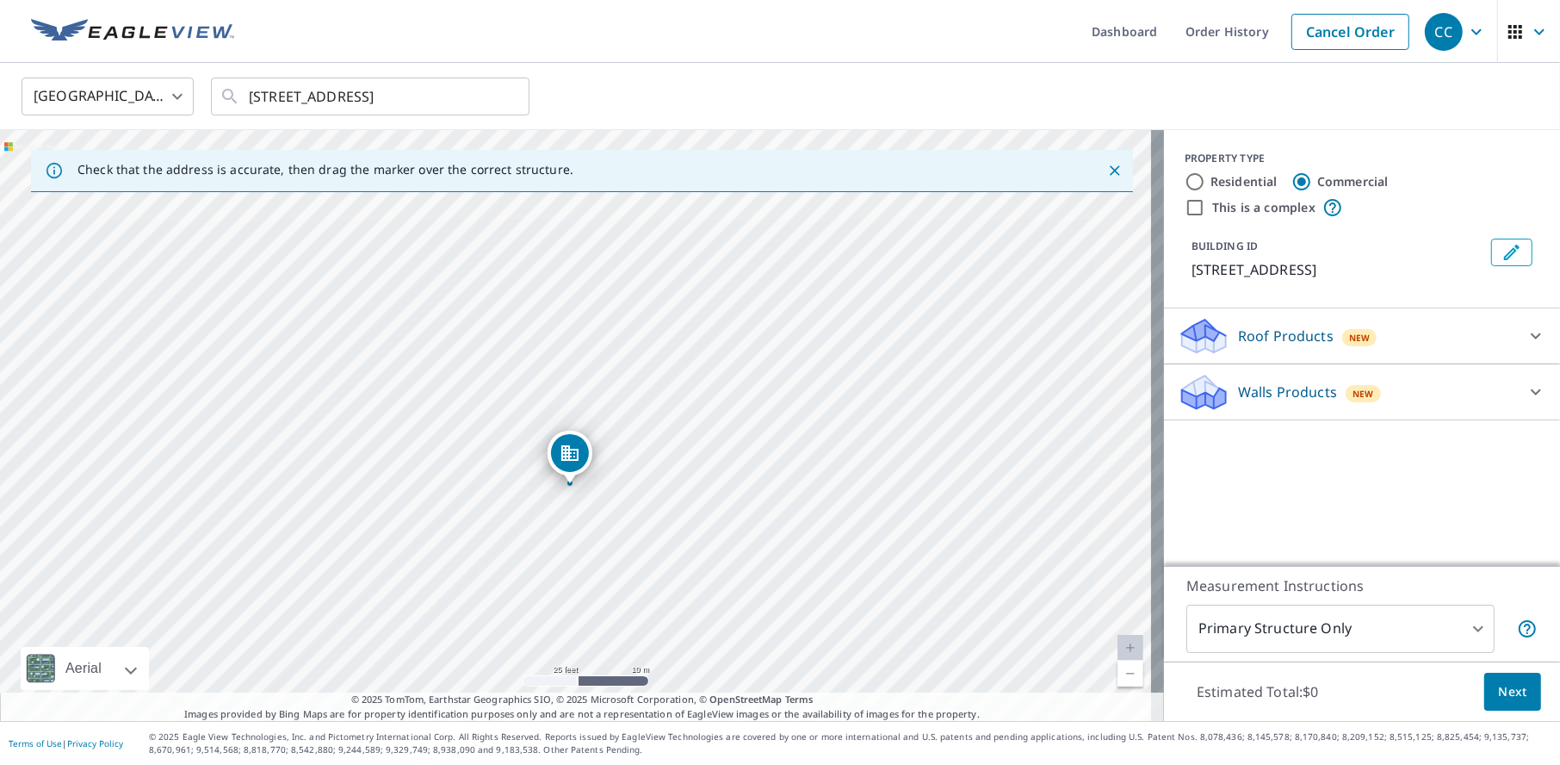
drag, startPoint x: 697, startPoint y: 379, endPoint x: 635, endPoint y: 486, distance: 123.9
click at [639, 486] on div "[STREET_ADDRESS]" at bounding box center [582, 425] width 1164 height 591
click at [1526, 332] on icon at bounding box center [1536, 335] width 21 height 21
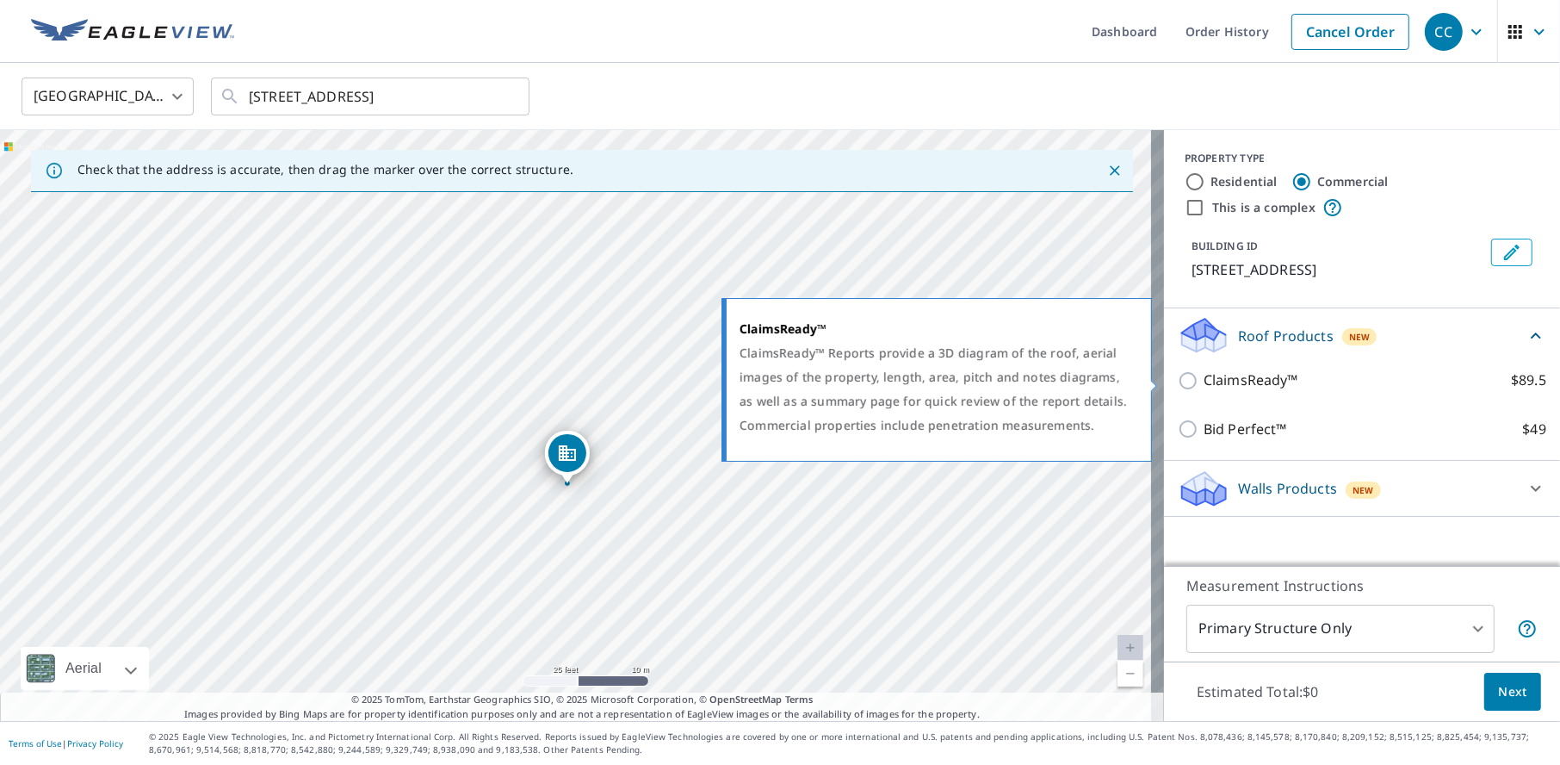
click at [1179, 375] on input "ClaimsReady™ $89.5" at bounding box center [1191, 380] width 26 height 21
checkbox input "true"
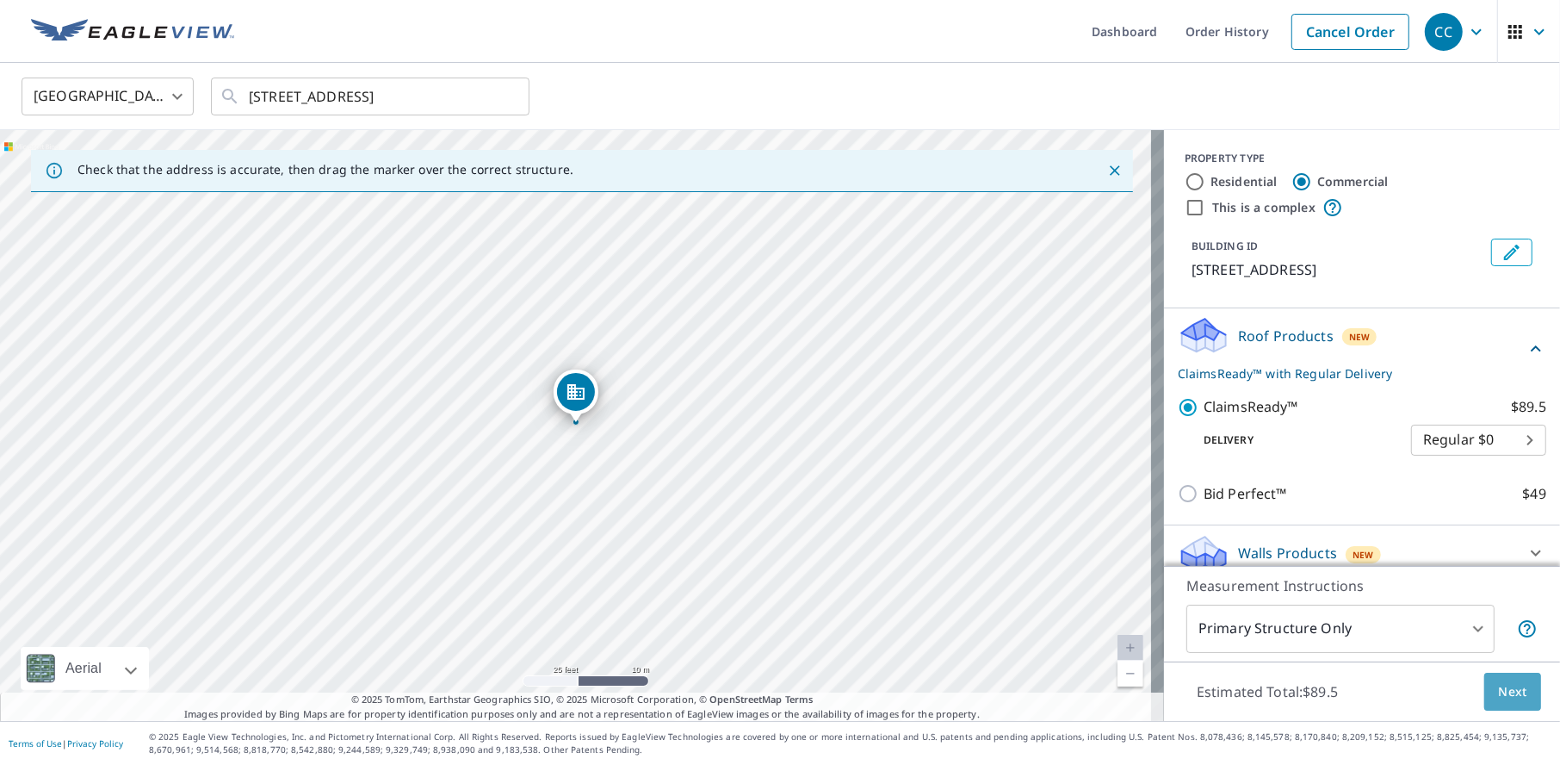
click at [1502, 687] on span "Next" at bounding box center [1512, 692] width 29 height 22
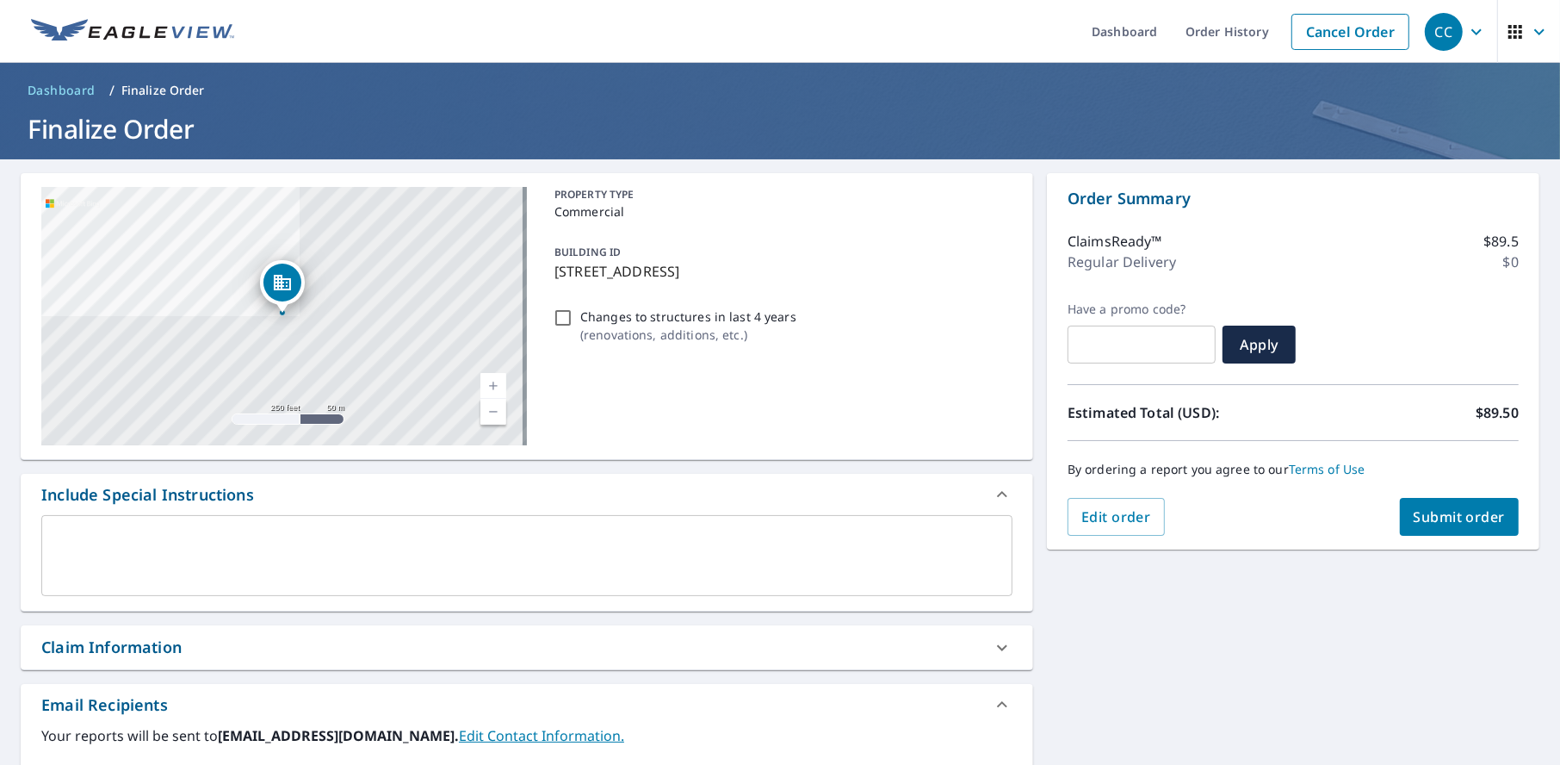
click at [1440, 517] on span "Submit order" at bounding box center [1460, 516] width 92 height 19
